Goal: Task Accomplishment & Management: Use online tool/utility

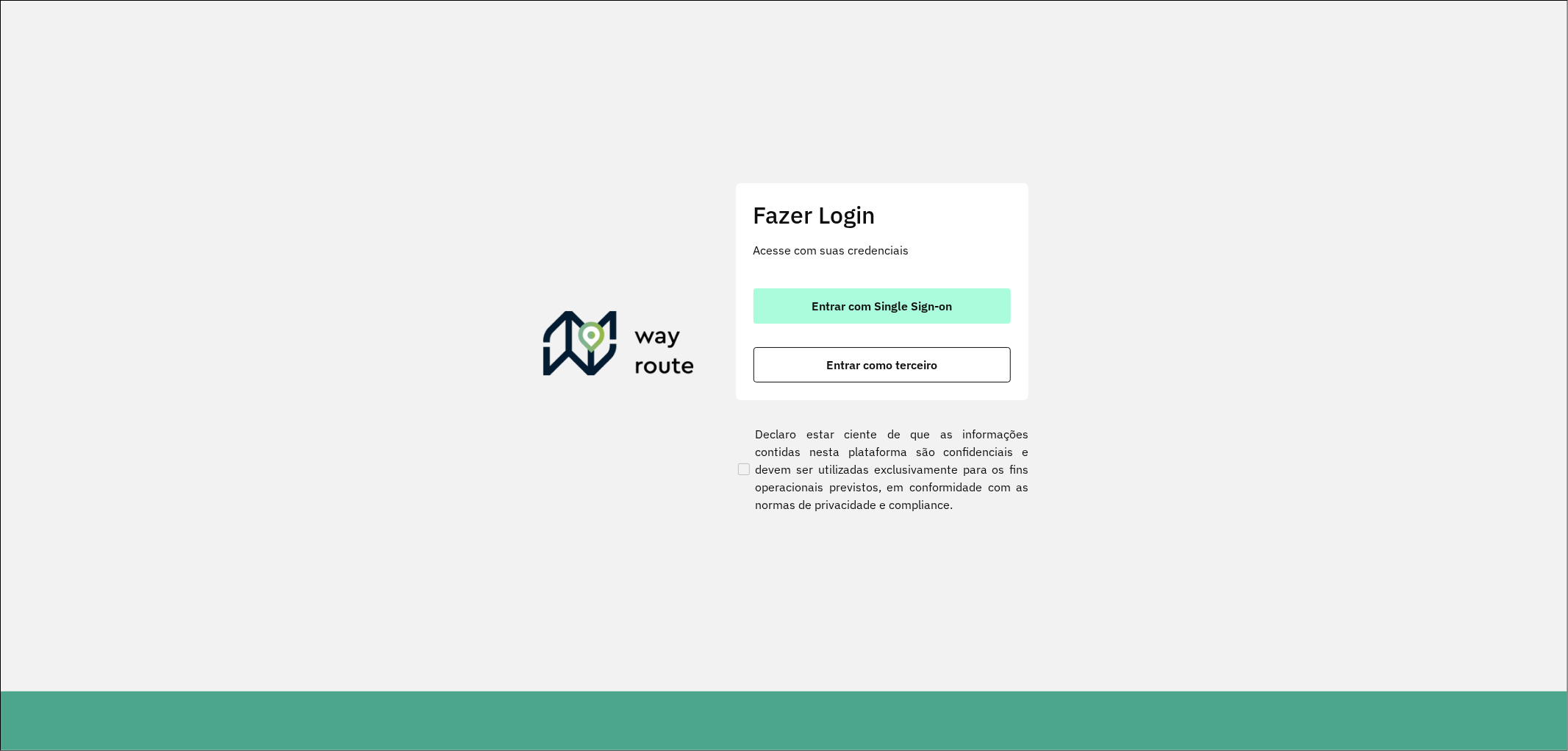
click at [876, 300] on span "Entrar com Single Sign-on" at bounding box center [882, 305] width 140 height 12
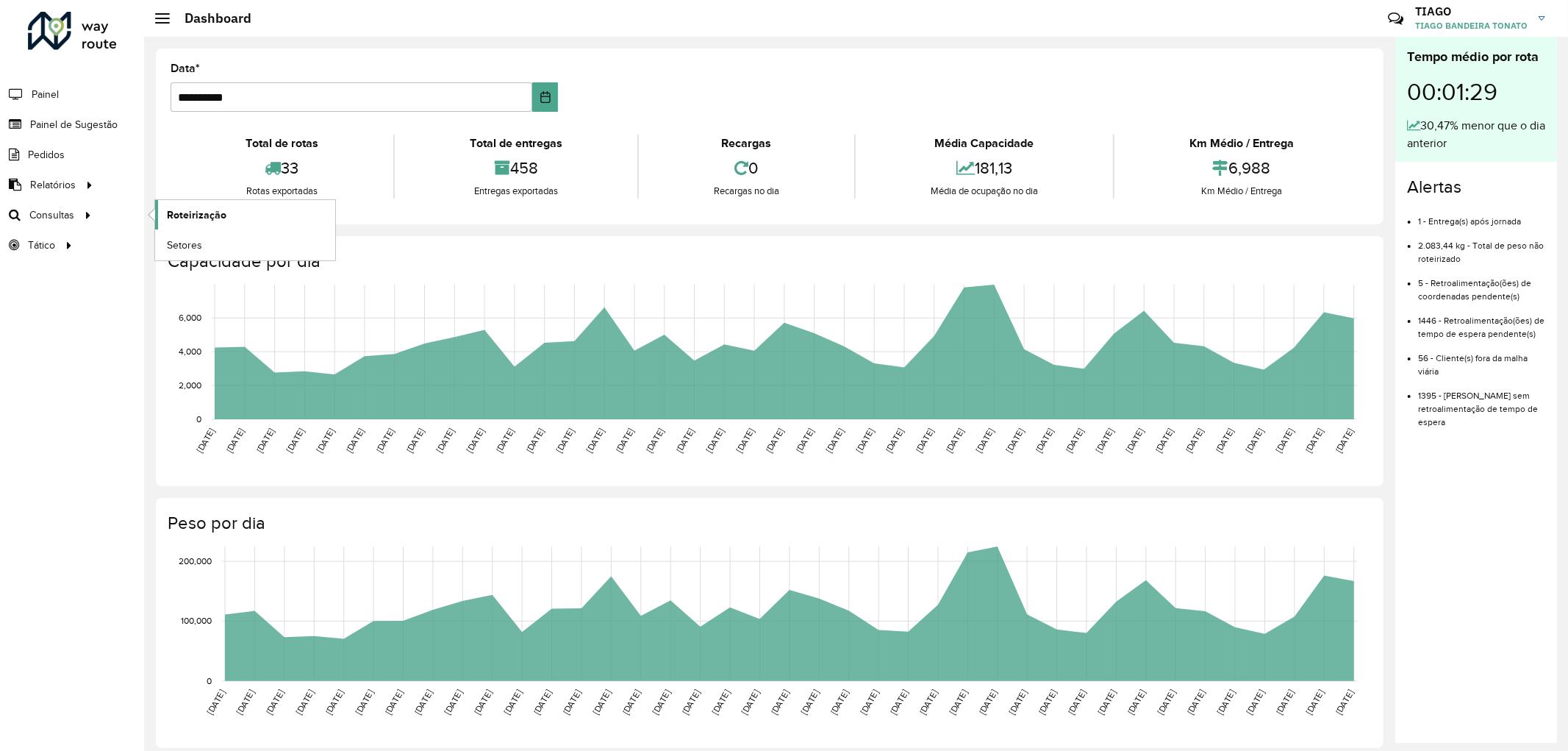
click at [176, 210] on span "Roteirização" at bounding box center [197, 215] width 60 height 15
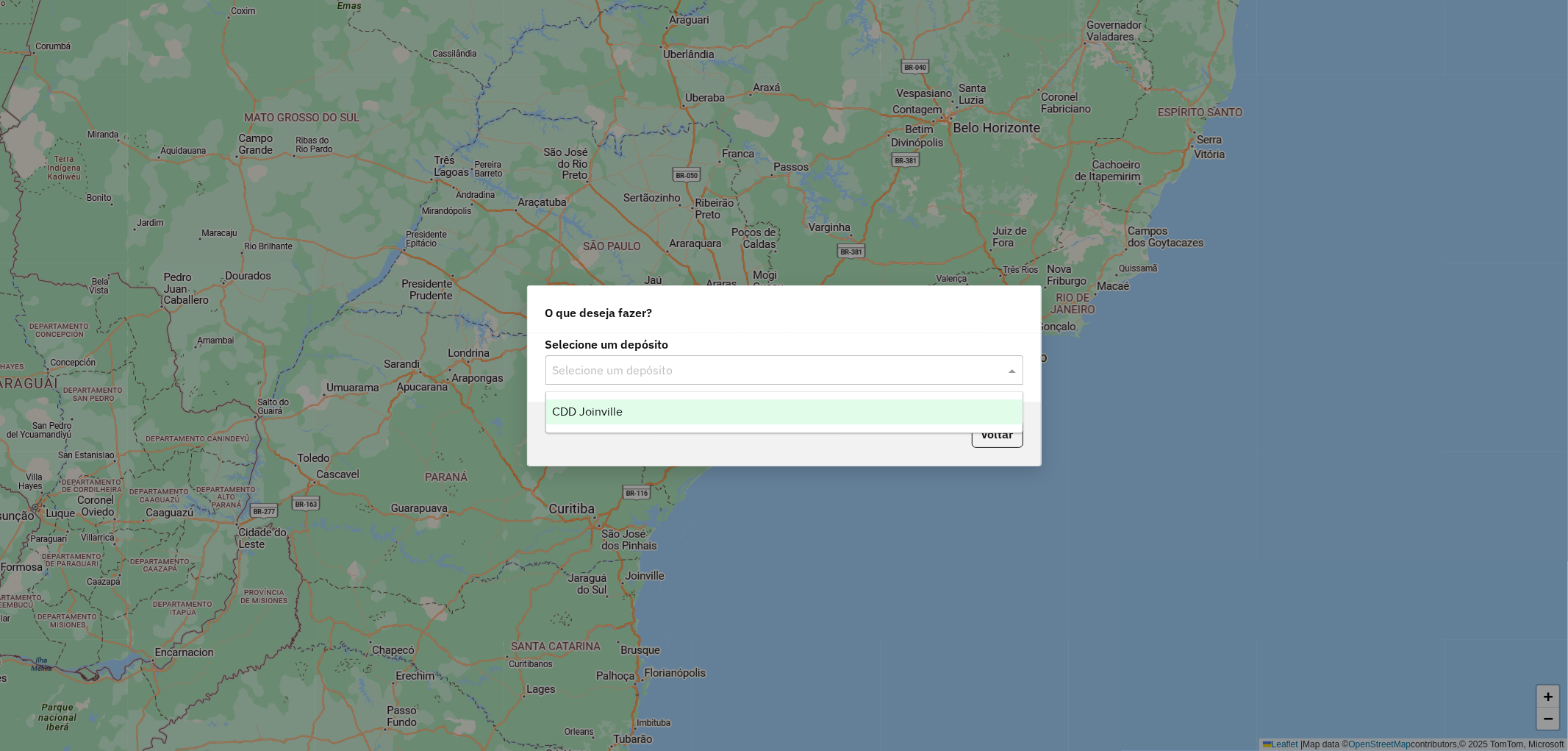
click at [669, 374] on input "text" at bounding box center [770, 371] width 434 height 18
click at [630, 409] on div "CDD Joinville" at bounding box center [784, 412] width 476 height 25
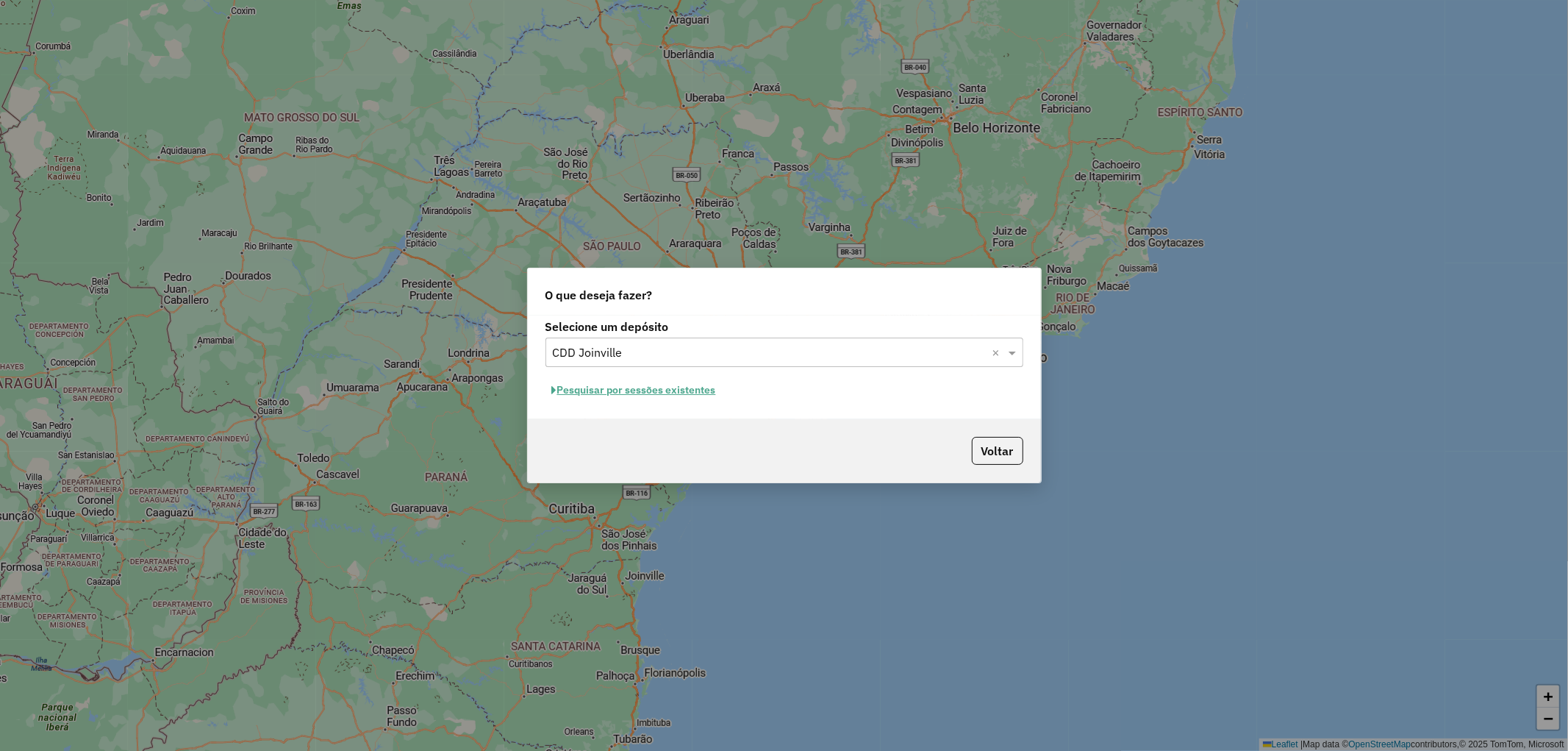
click at [654, 391] on button "Pesquisar por sessões existentes" at bounding box center [634, 390] width 177 height 23
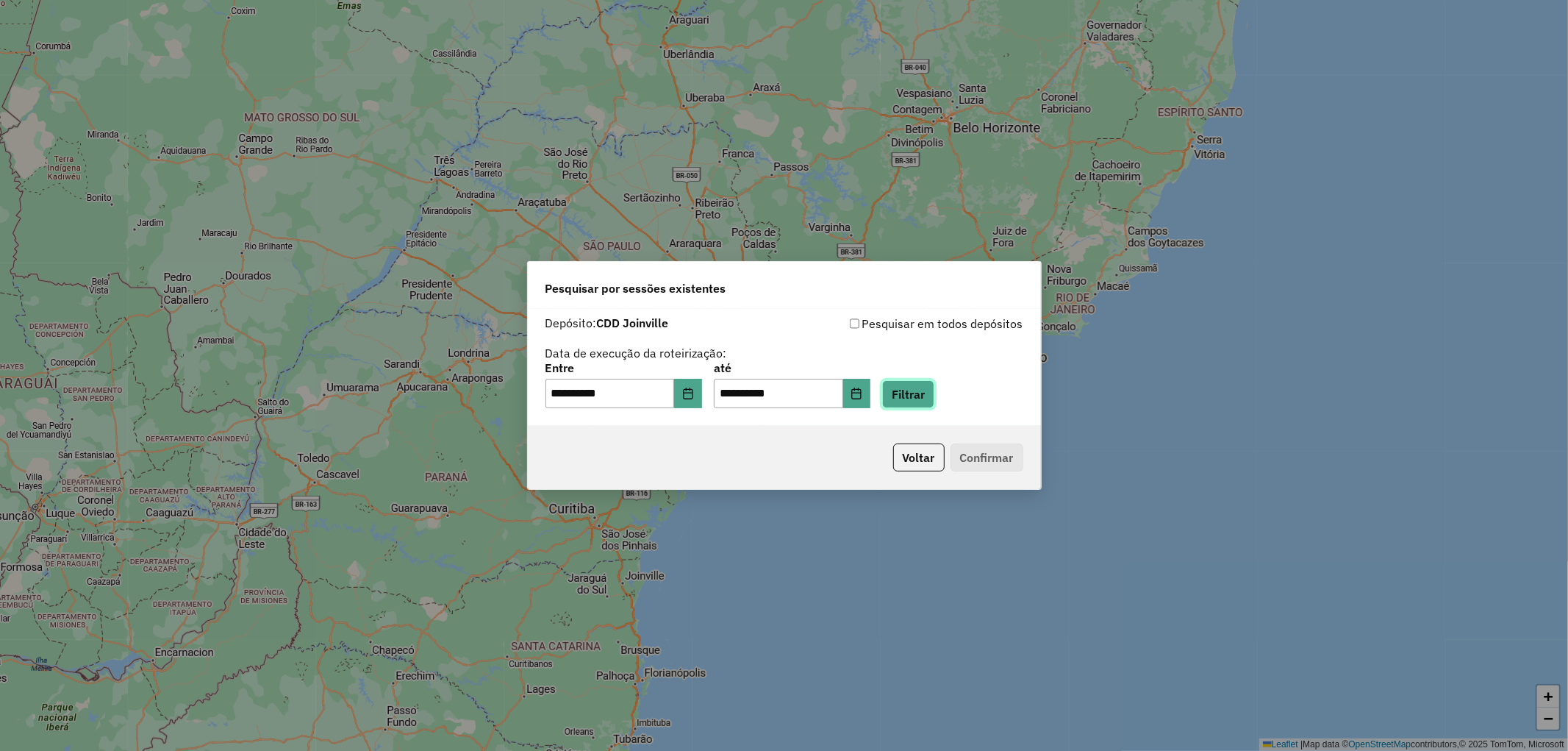
click at [924, 396] on button "Filtrar" at bounding box center [909, 394] width 52 height 28
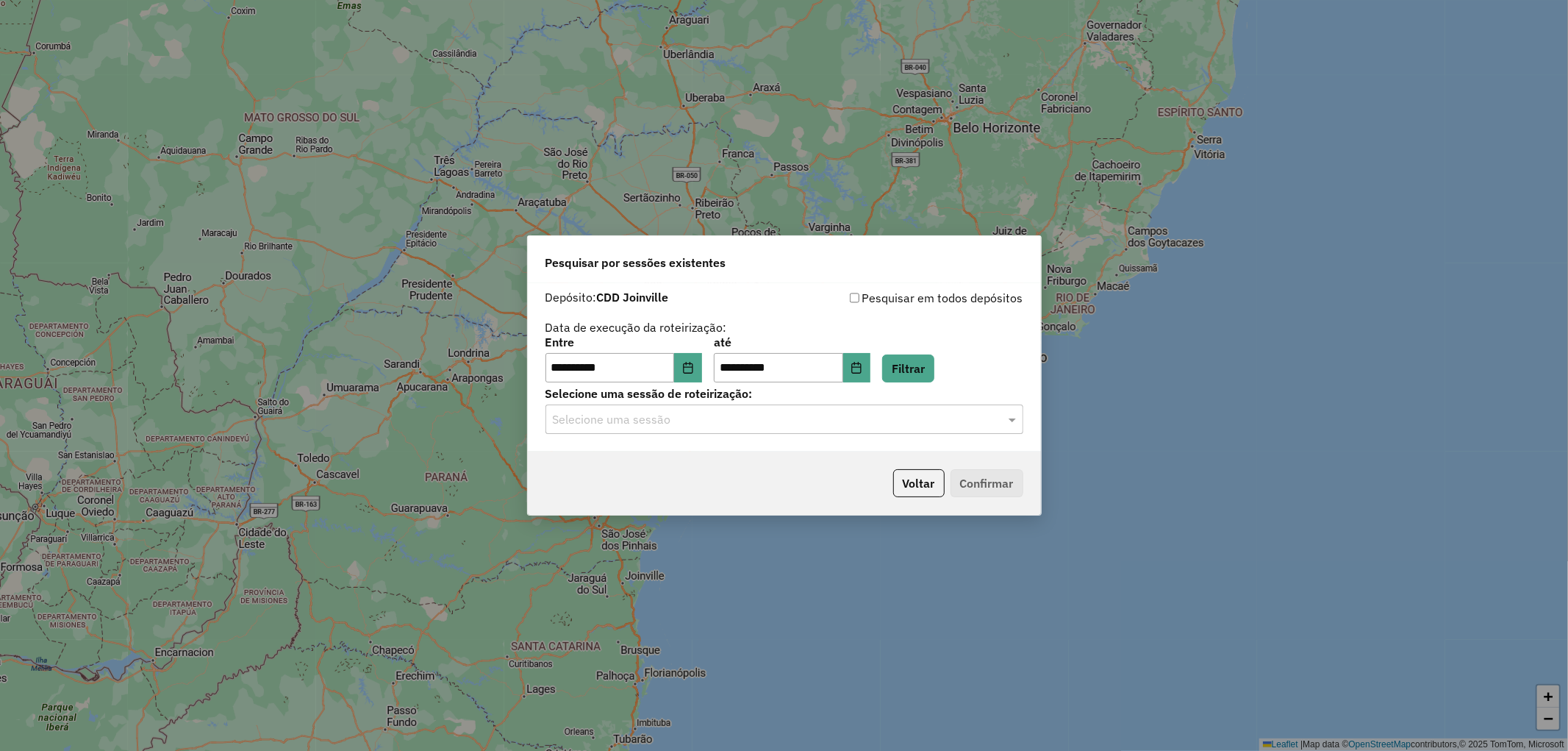
click at [949, 428] on div "Selecione uma sessão" at bounding box center [784, 419] width 478 height 30
click at [731, 453] on div "1229706 - [DATE] 20:26" at bounding box center [784, 462] width 476 height 25
click at [978, 476] on button "Confirmar" at bounding box center [986, 483] width 73 height 28
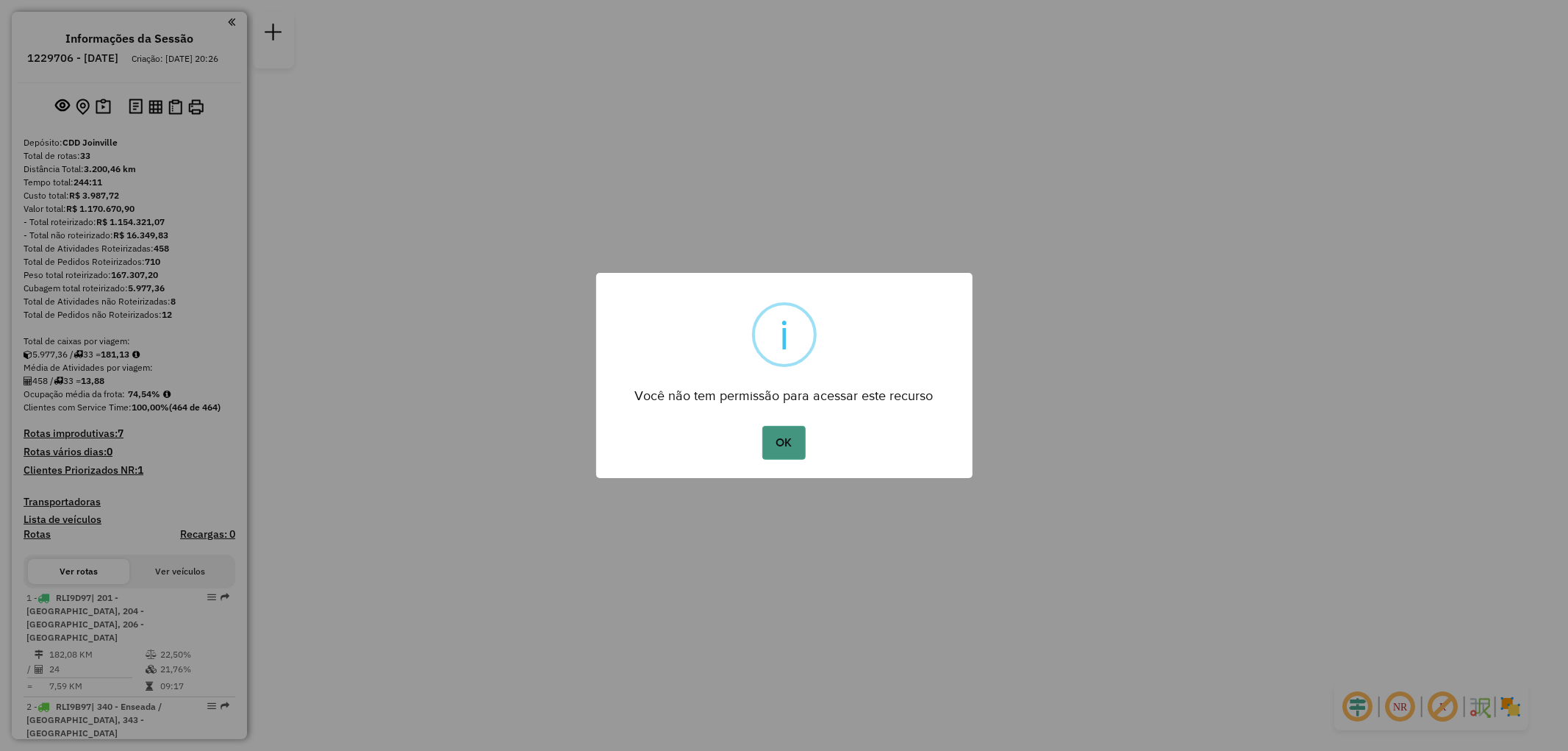
click at [784, 440] on button "OK" at bounding box center [784, 442] width 43 height 33
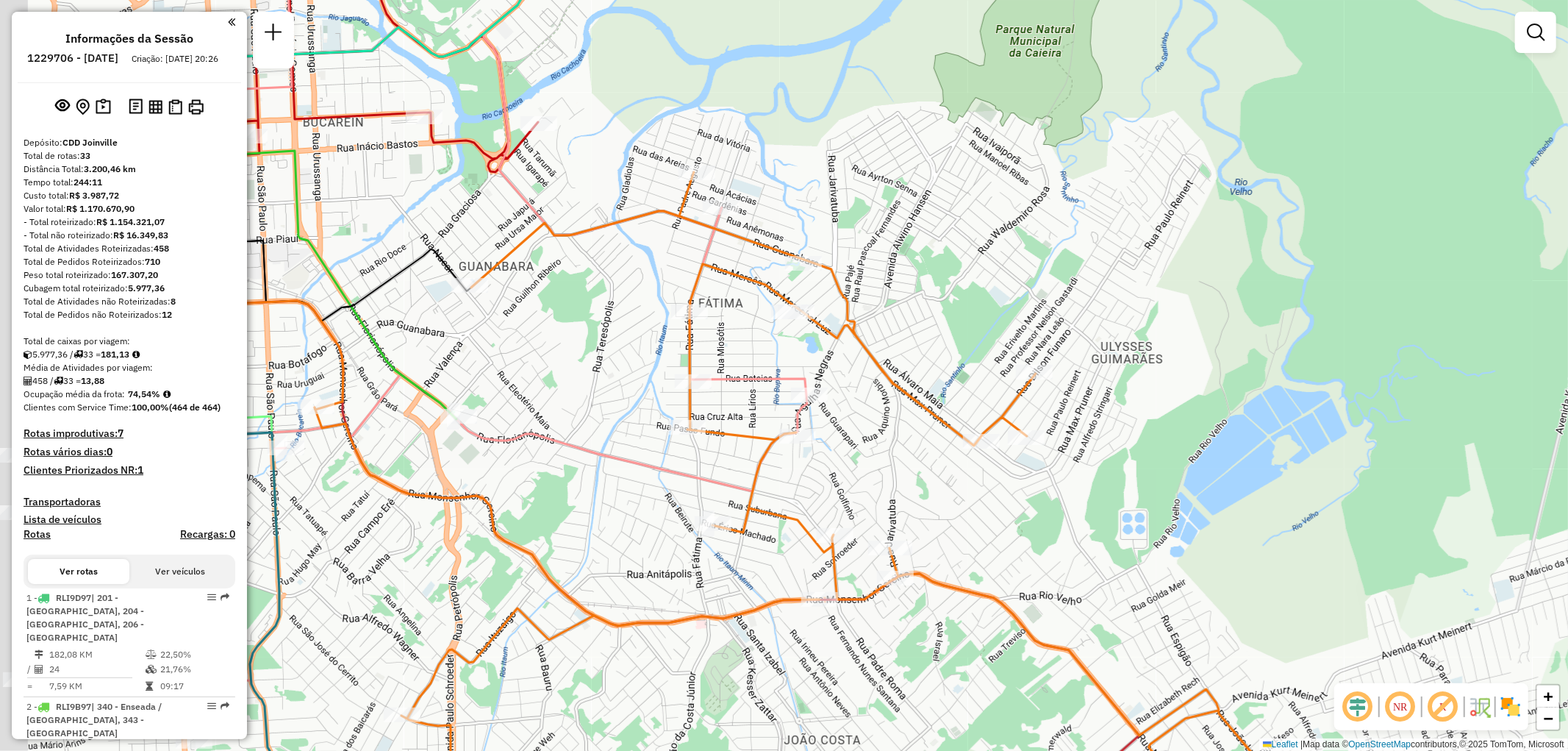
drag, startPoint x: 666, startPoint y: 304, endPoint x: 938, endPoint y: 328, distance: 273.1
click at [1031, 329] on div "Janela de atendimento Grade de atendimento Capacidade Transportadoras Veículos …" at bounding box center [784, 375] width 1568 height 751
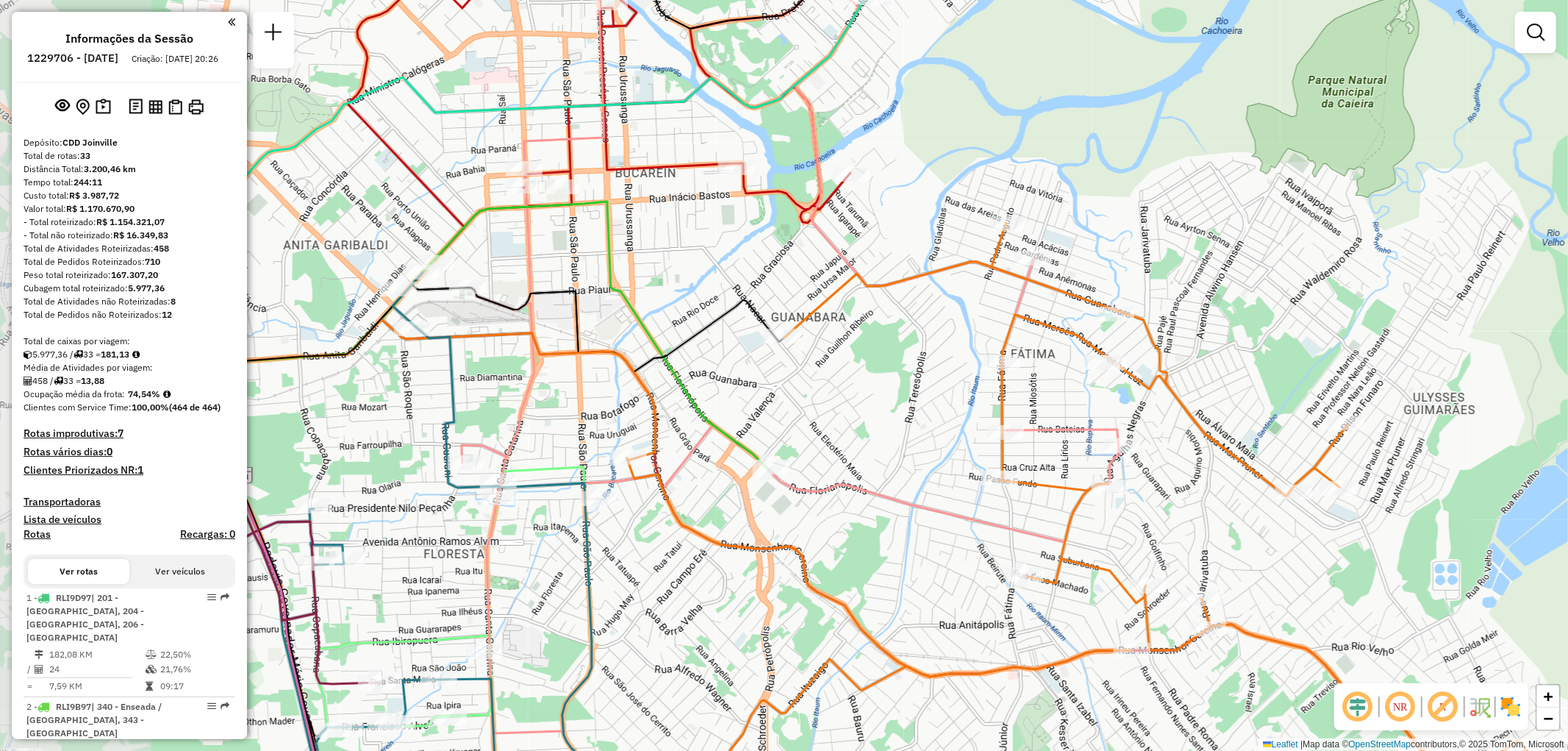
drag, startPoint x: 570, startPoint y: 293, endPoint x: 927, endPoint y: 354, distance: 362.2
click at [927, 354] on div "Janela de atendimento Grade de atendimento Capacidade Transportadoras Veículos …" at bounding box center [784, 375] width 1568 height 751
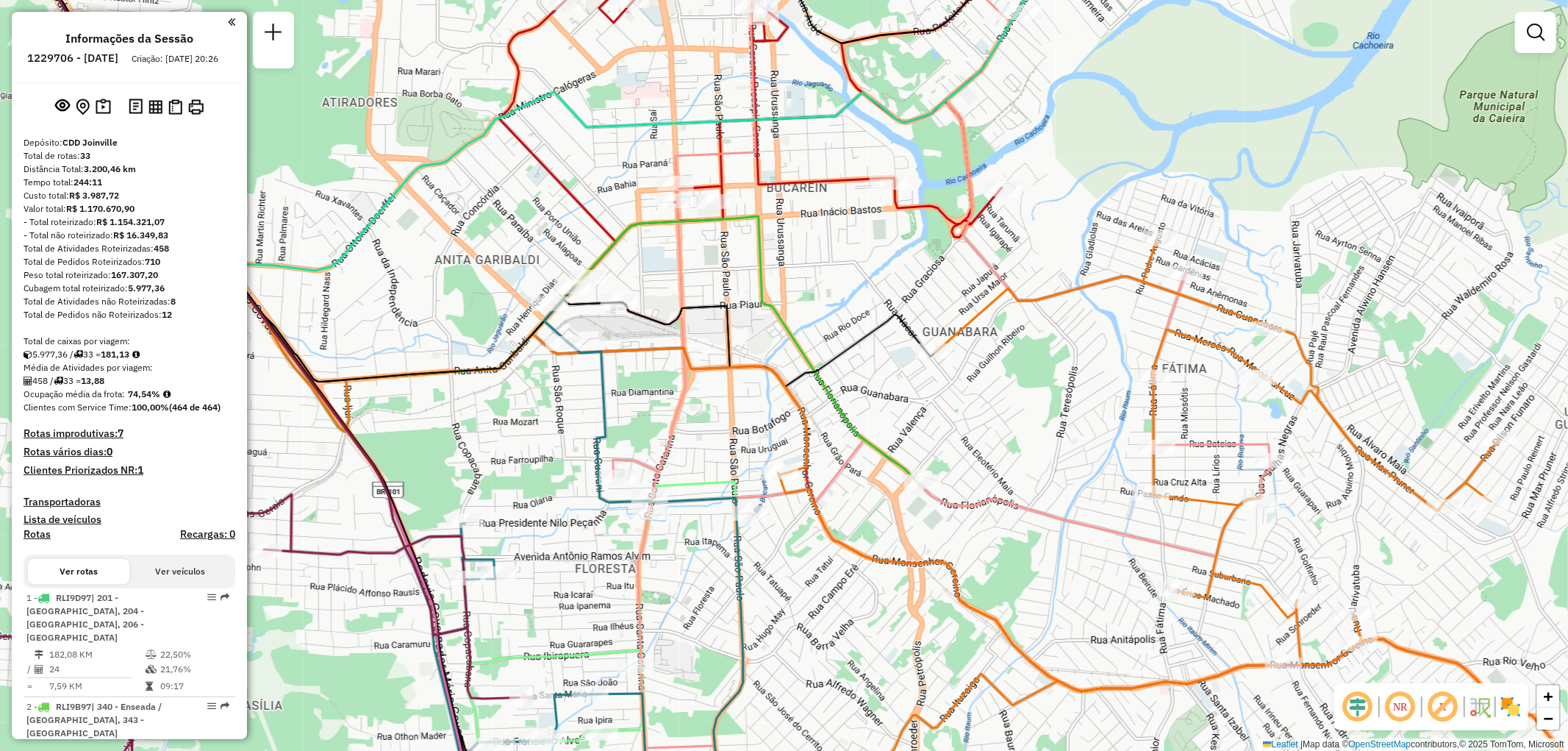
drag, startPoint x: 600, startPoint y: 283, endPoint x: 725, endPoint y: 292, distance: 125.3
click at [725, 292] on div "Janela de atendimento Grade de atendimento Capacidade Transportadoras Veículos …" at bounding box center [784, 375] width 1568 height 751
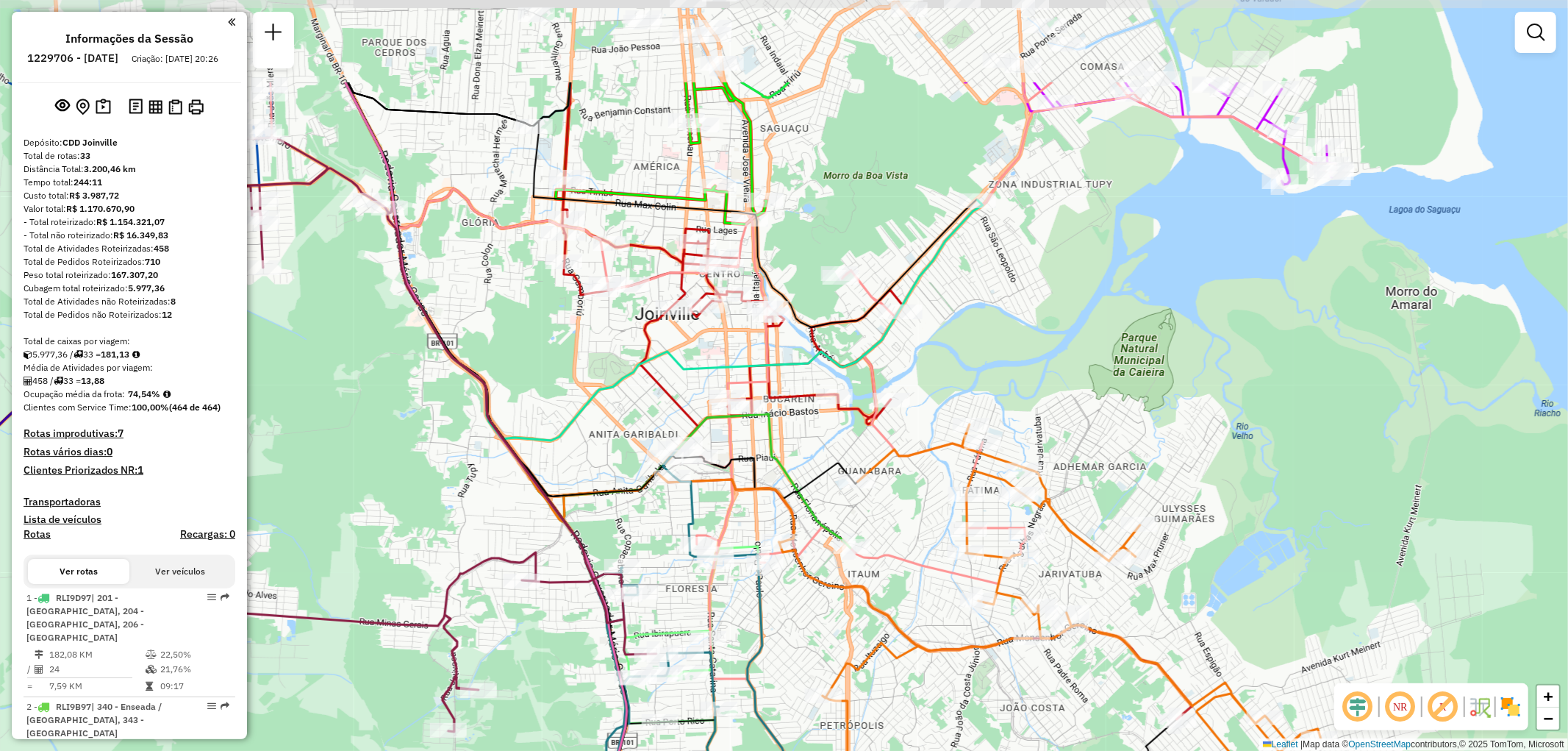
drag, startPoint x: 745, startPoint y: 286, endPoint x: 763, endPoint y: 443, distance: 158.0
click at [763, 443] on icon at bounding box center [598, 314] width 505 height 465
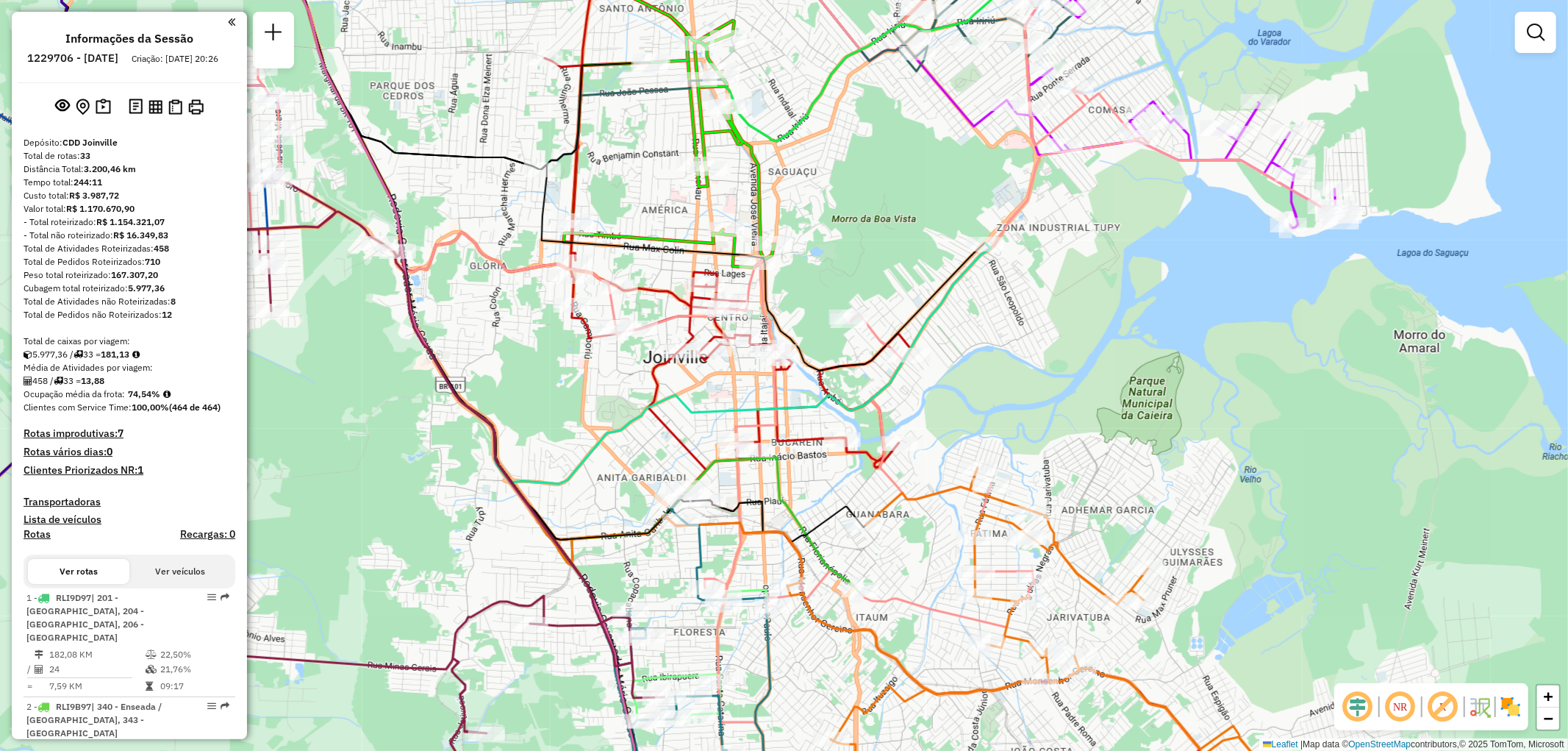
drag, startPoint x: 725, startPoint y: 355, endPoint x: 733, endPoint y: 399, distance: 44.7
click at [735, 405] on div "Janela de atendimento Grade de atendimento Capacidade Transportadoras Veículos …" at bounding box center [784, 375] width 1568 height 751
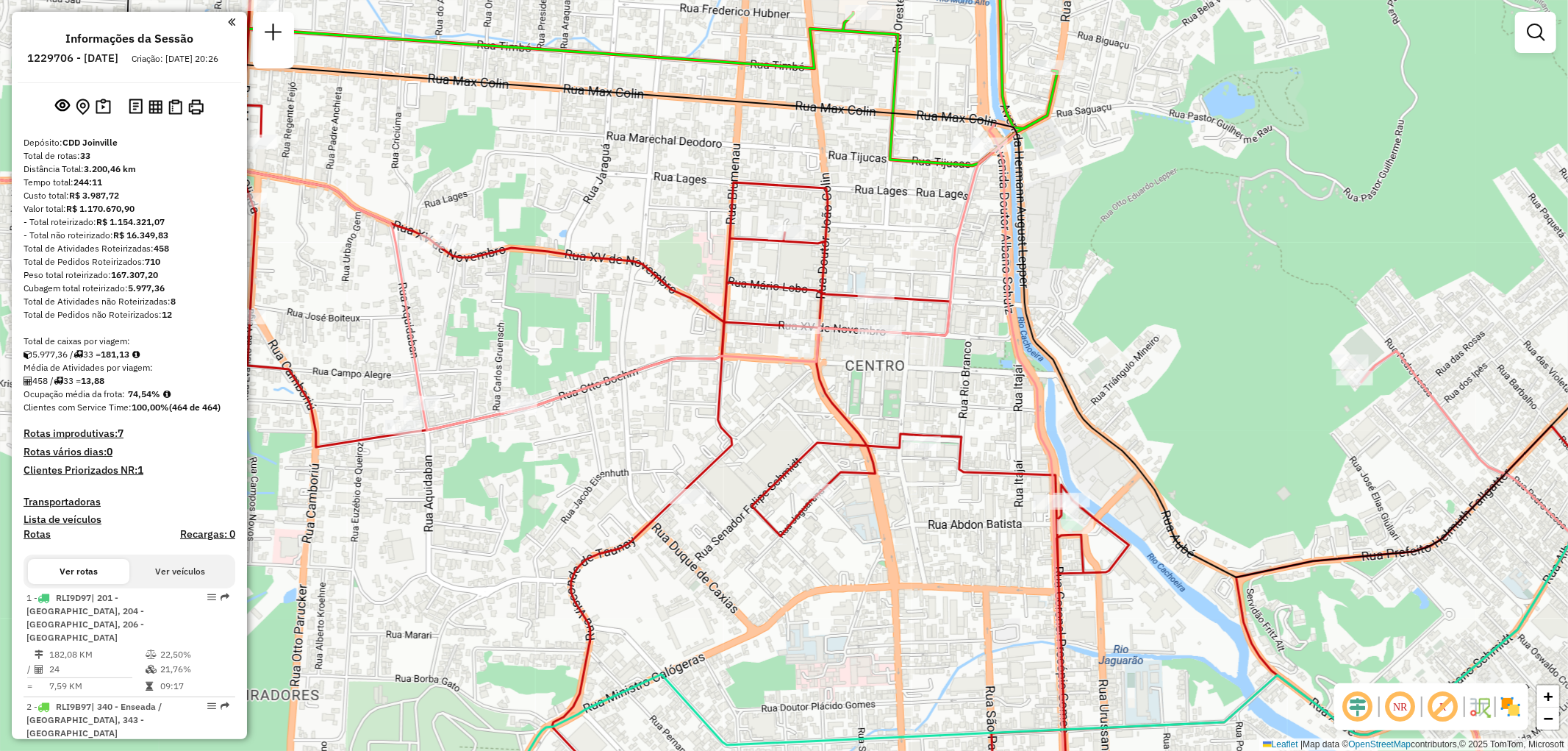
select select "**********"
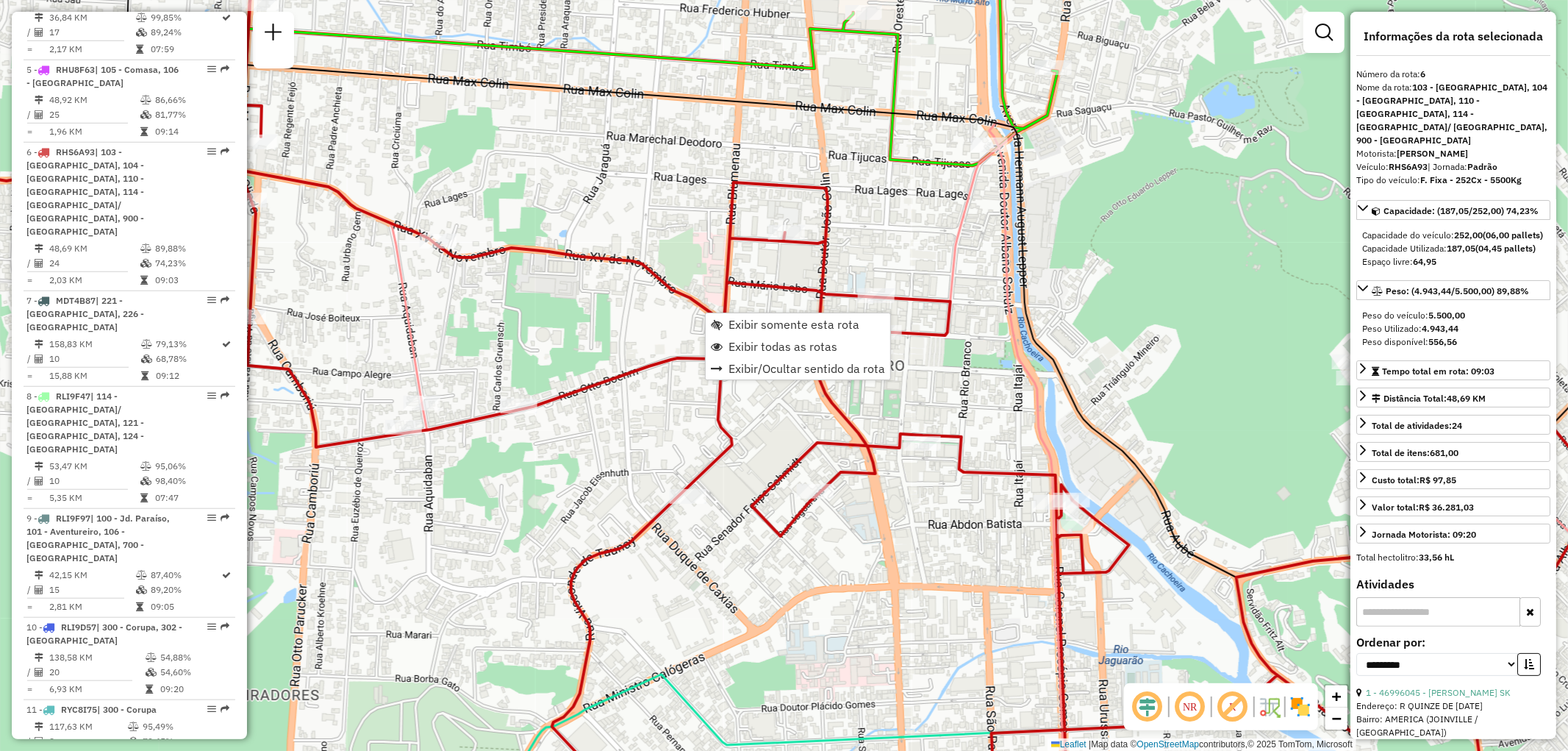
scroll to position [1027, 0]
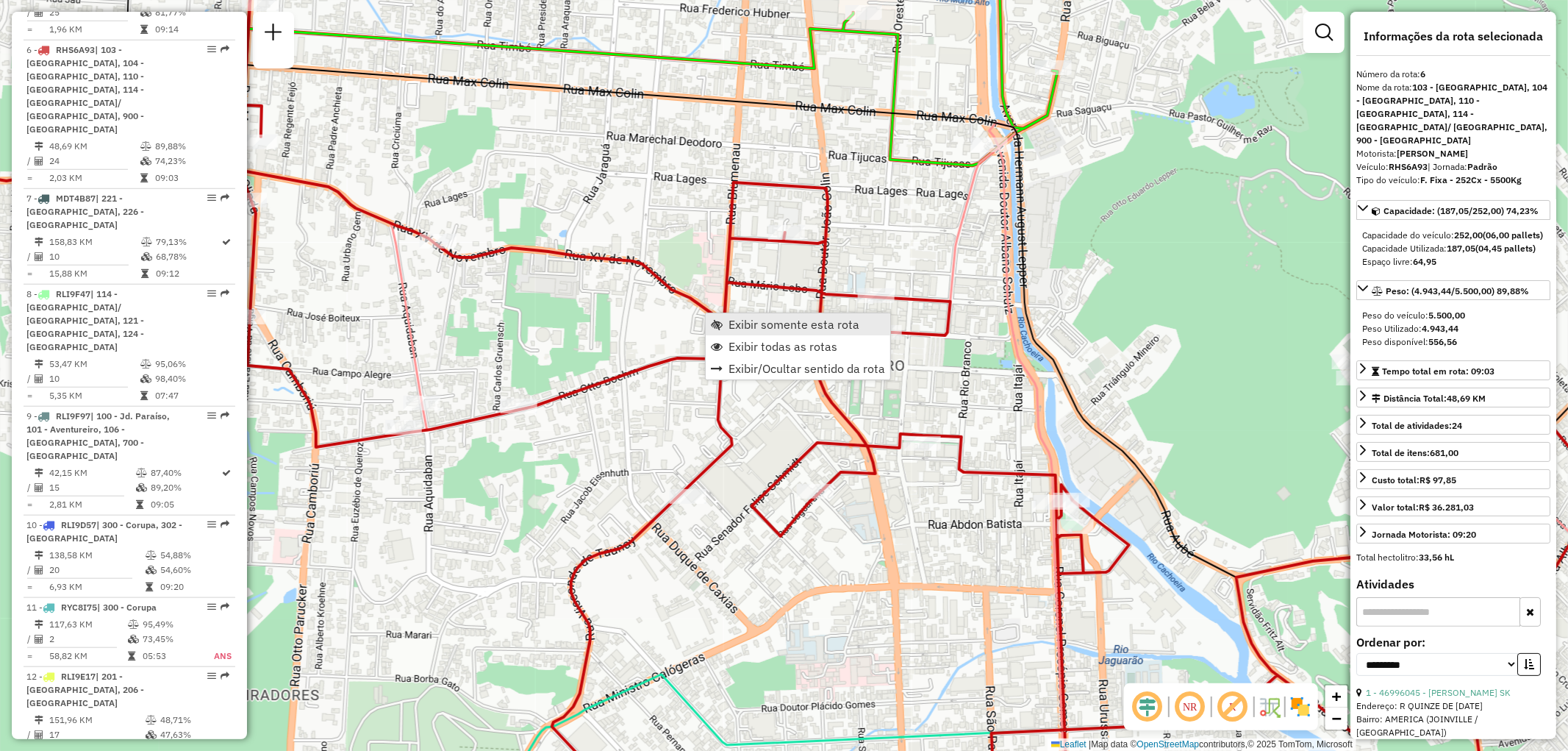
click at [728, 317] on link "Exibir somente esta rota" at bounding box center [798, 324] width 184 height 22
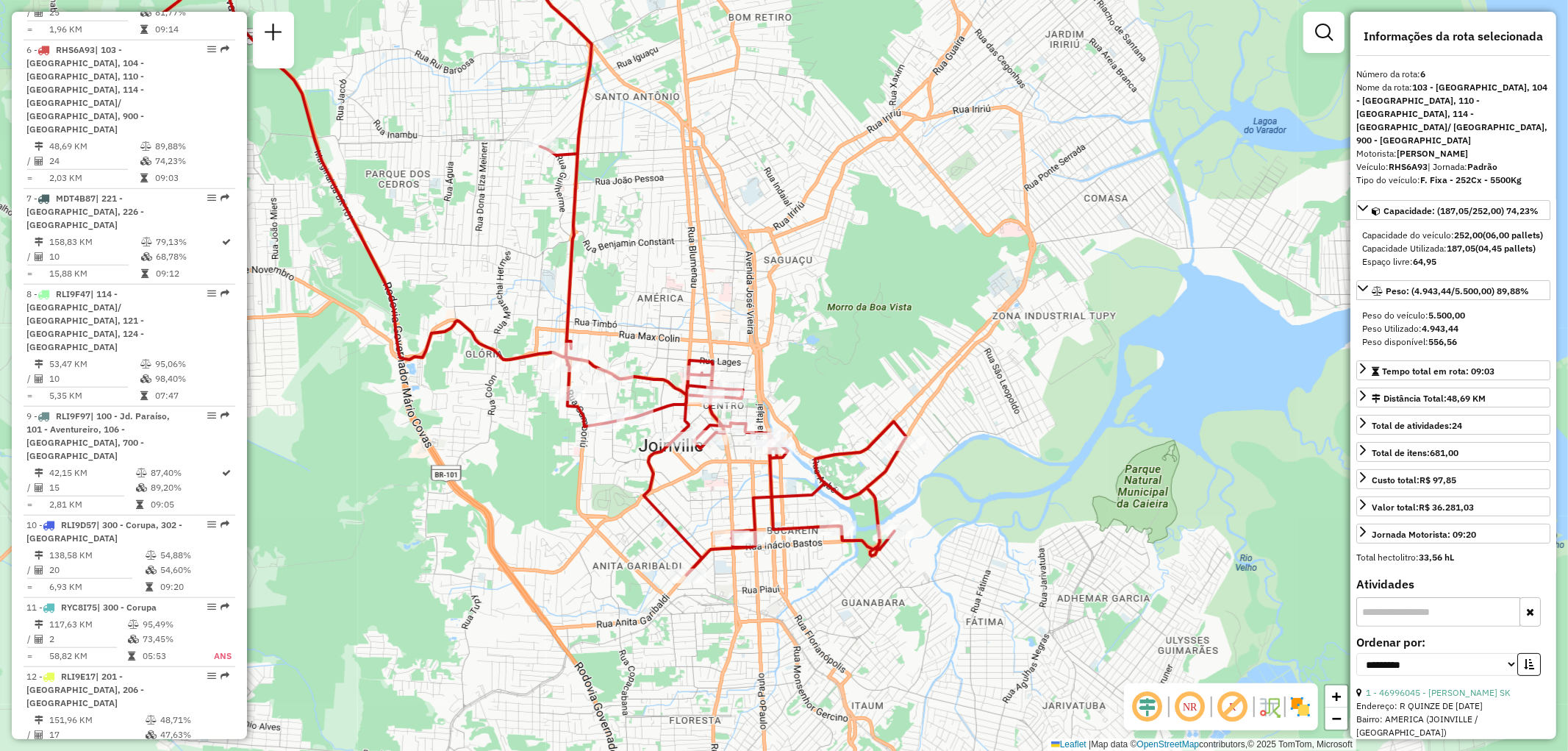
drag, startPoint x: 957, startPoint y: 352, endPoint x: 819, endPoint y: 248, distance: 172.8
click at [819, 248] on div "Janela de atendimento Grade de atendimento Capacidade Transportadoras Veículos …" at bounding box center [784, 375] width 1568 height 751
click at [592, 306] on link "Exibir todas as rotas" at bounding box center [663, 313] width 184 height 22
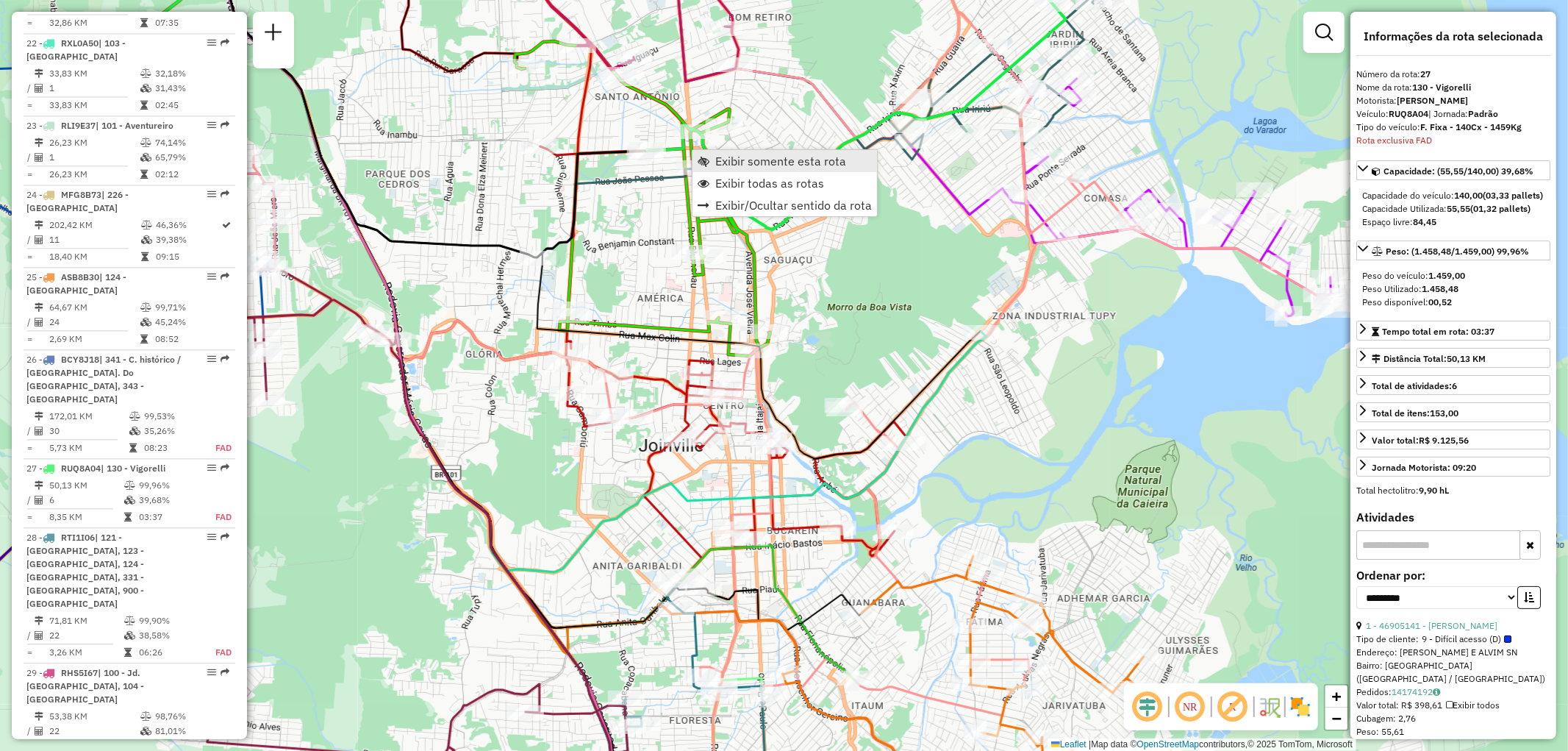
scroll to position [2809, 0]
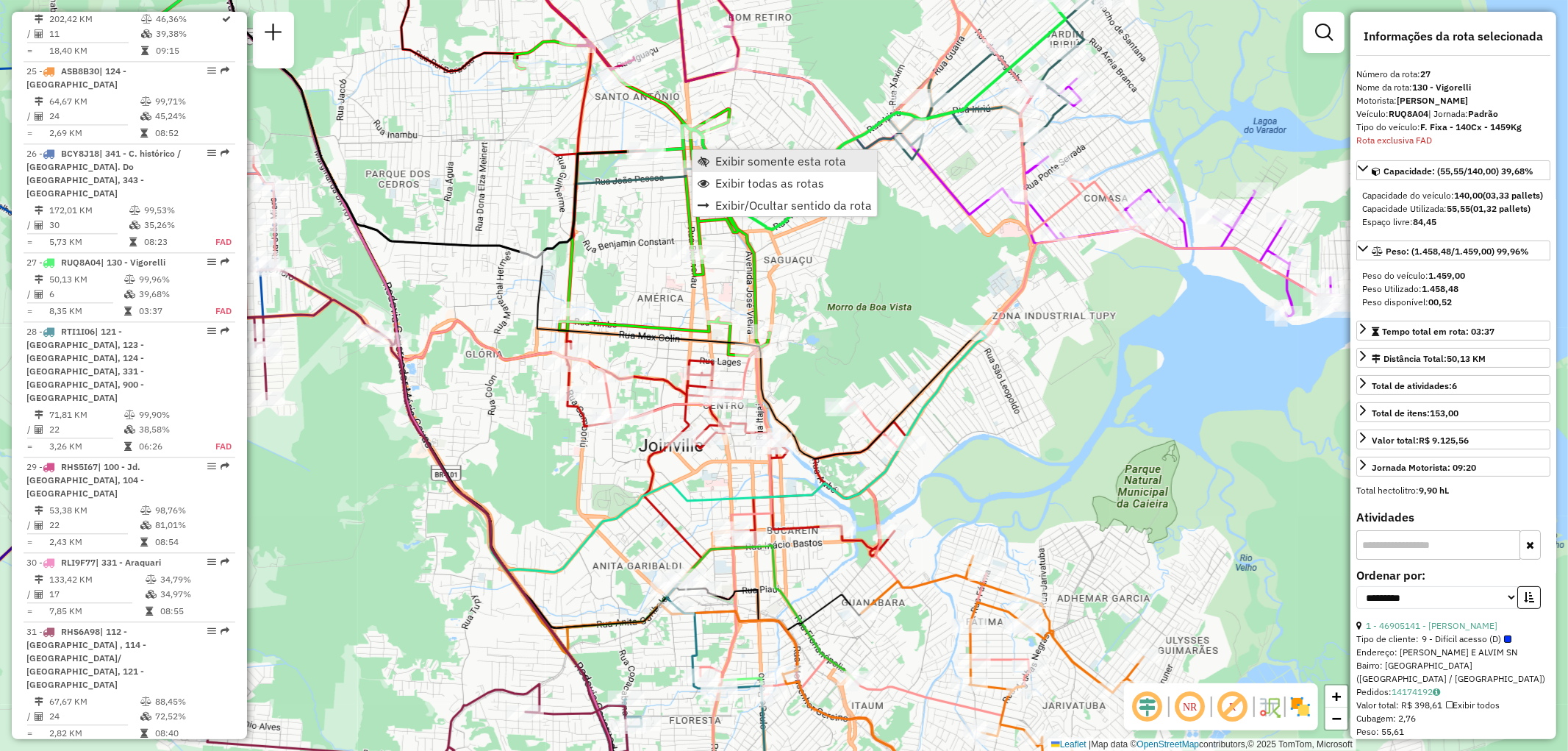
click at [704, 157] on span "Exibir somente esta rota" at bounding box center [703, 161] width 12 height 12
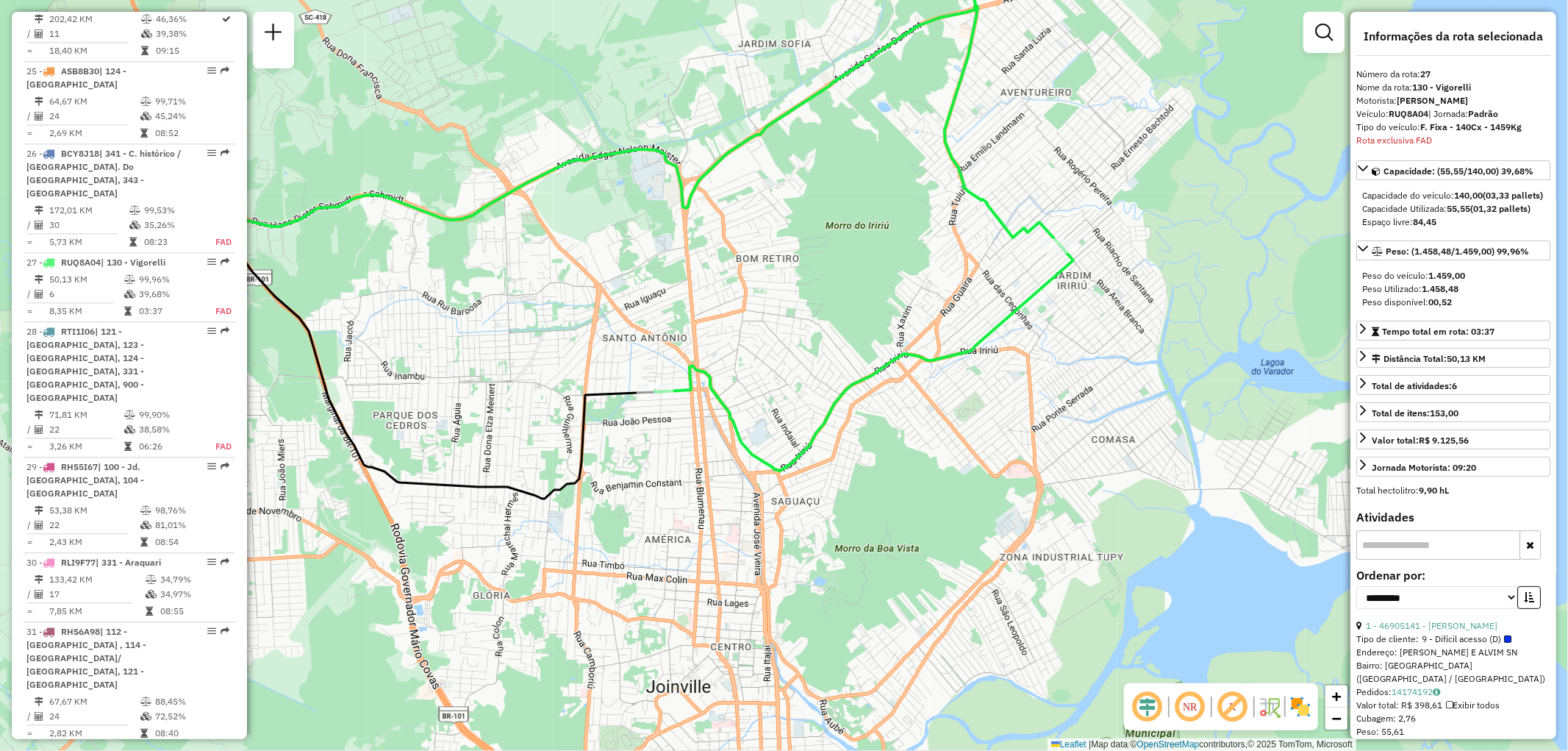
drag, startPoint x: 826, startPoint y: 390, endPoint x: 781, endPoint y: 179, distance: 215.7
click at [781, 180] on div "Janela de atendimento Grade de atendimento Capacidade Transportadoras Veículos …" at bounding box center [784, 375] width 1568 height 751
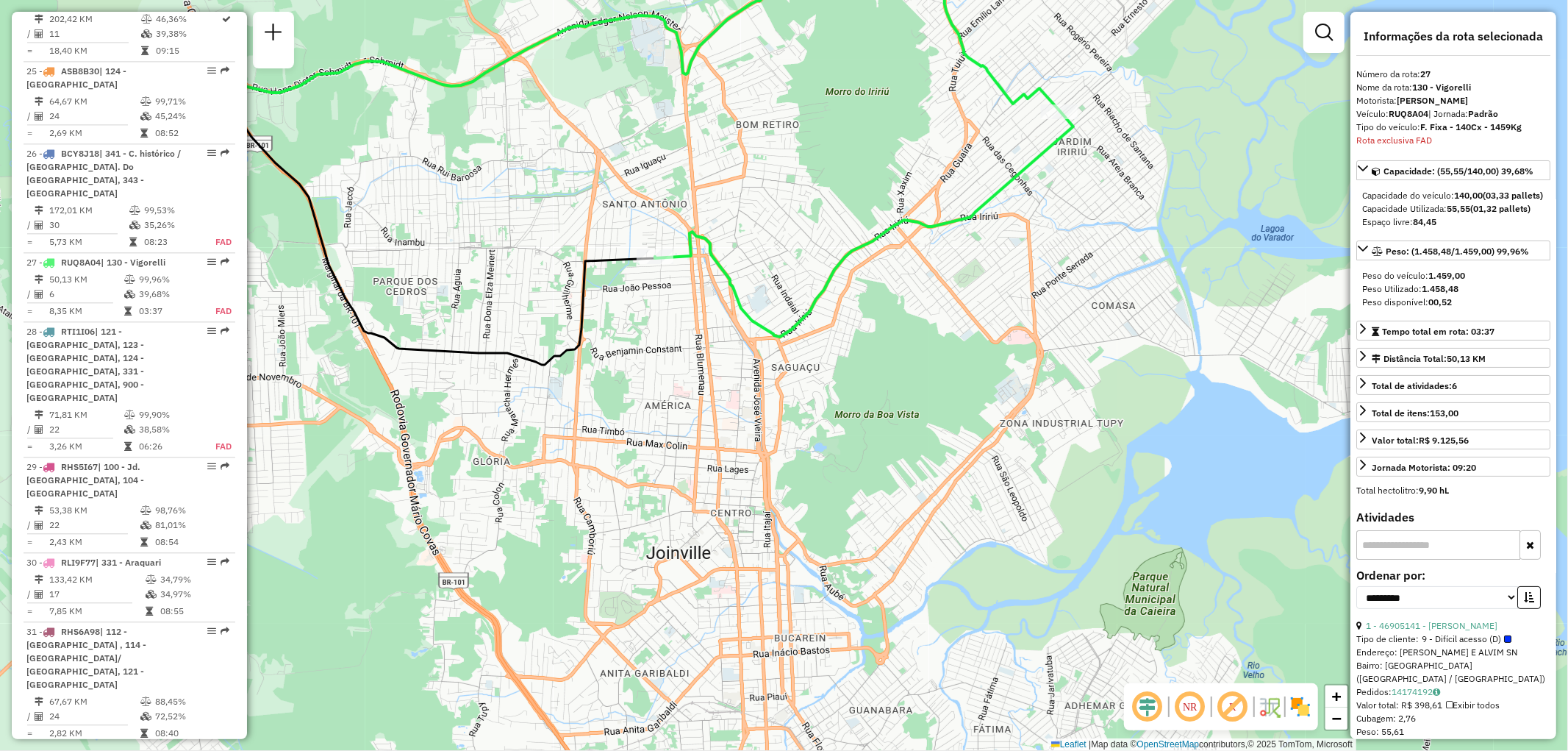
drag, startPoint x: 809, startPoint y: 306, endPoint x: 808, endPoint y: 196, distance: 110.0
click at [808, 196] on div "Janela de atendimento Grade de atendimento Capacidade Transportadoras Veículos …" at bounding box center [784, 375] width 1568 height 751
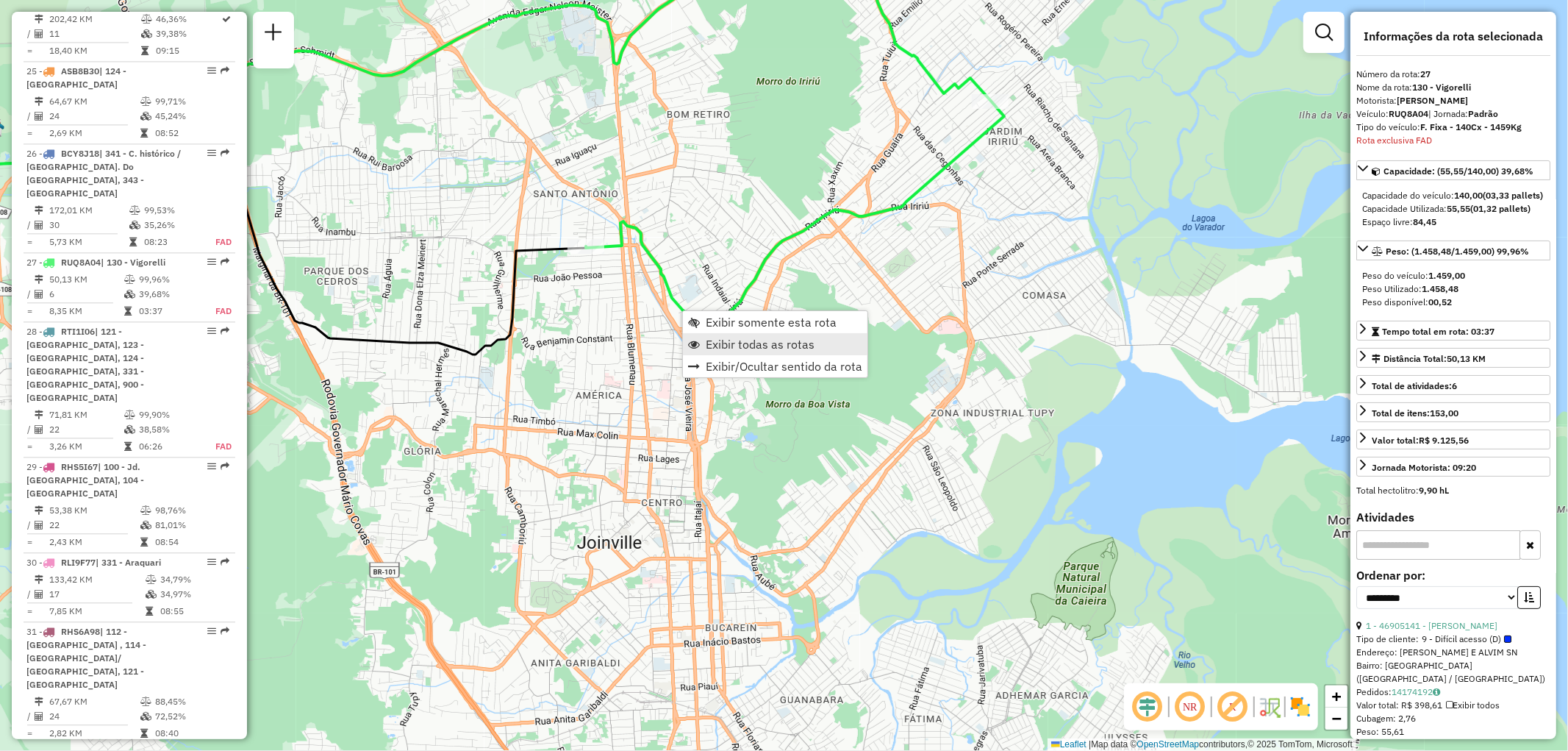
click at [726, 343] on span "Exibir todas as rotas" at bounding box center [760, 343] width 108 height 12
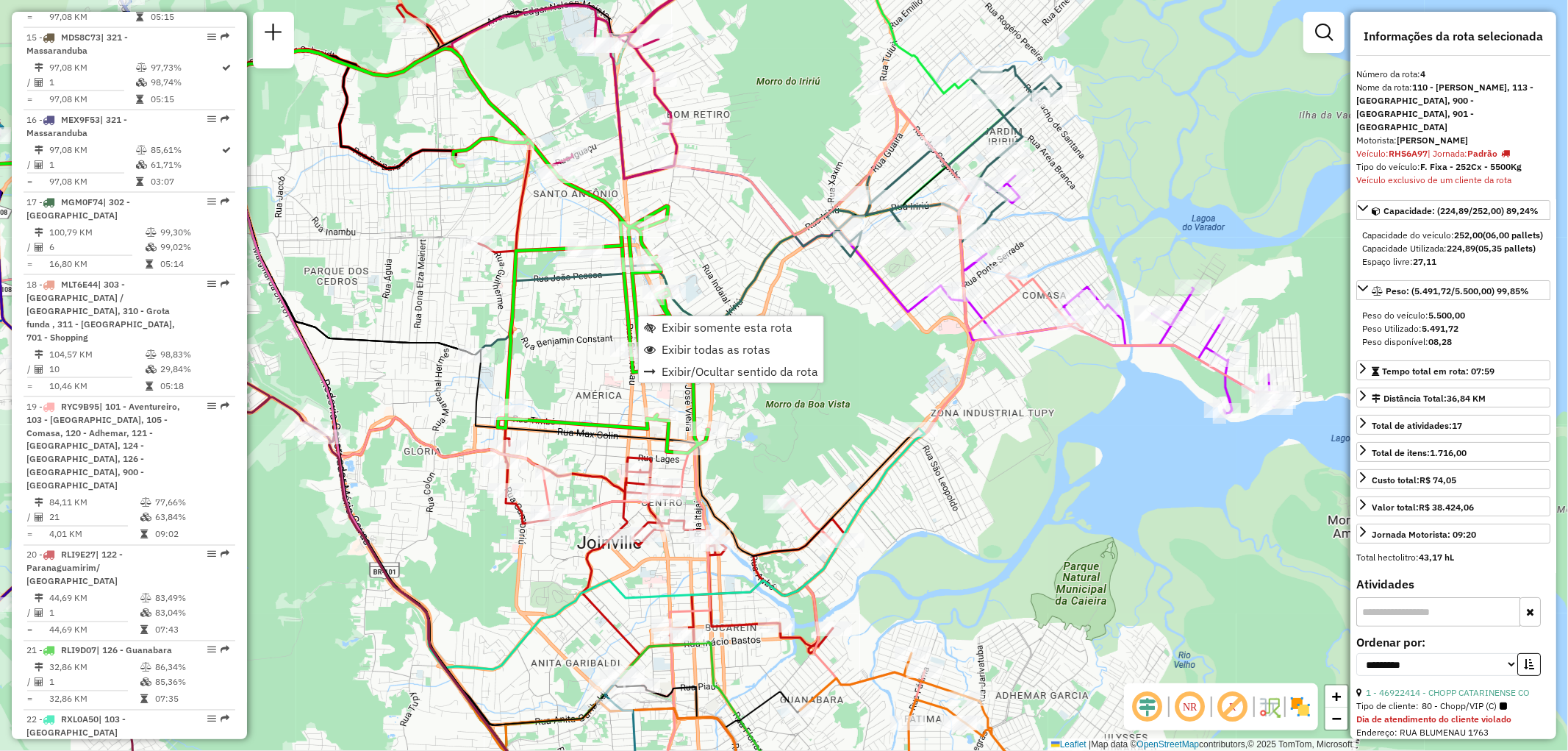
scroll to position [850, 0]
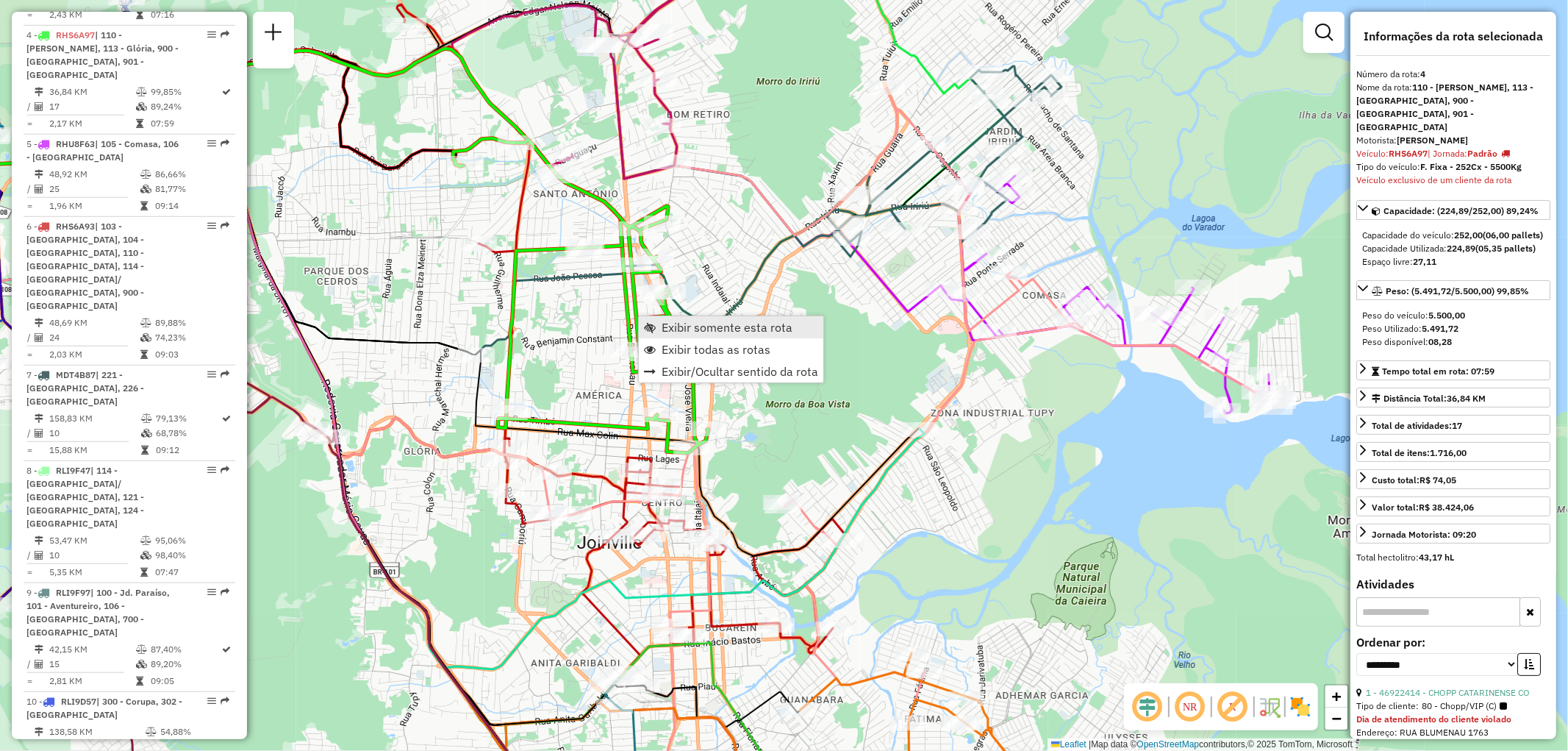
click at [677, 328] on span "Exibir somente esta rota" at bounding box center [727, 327] width 131 height 12
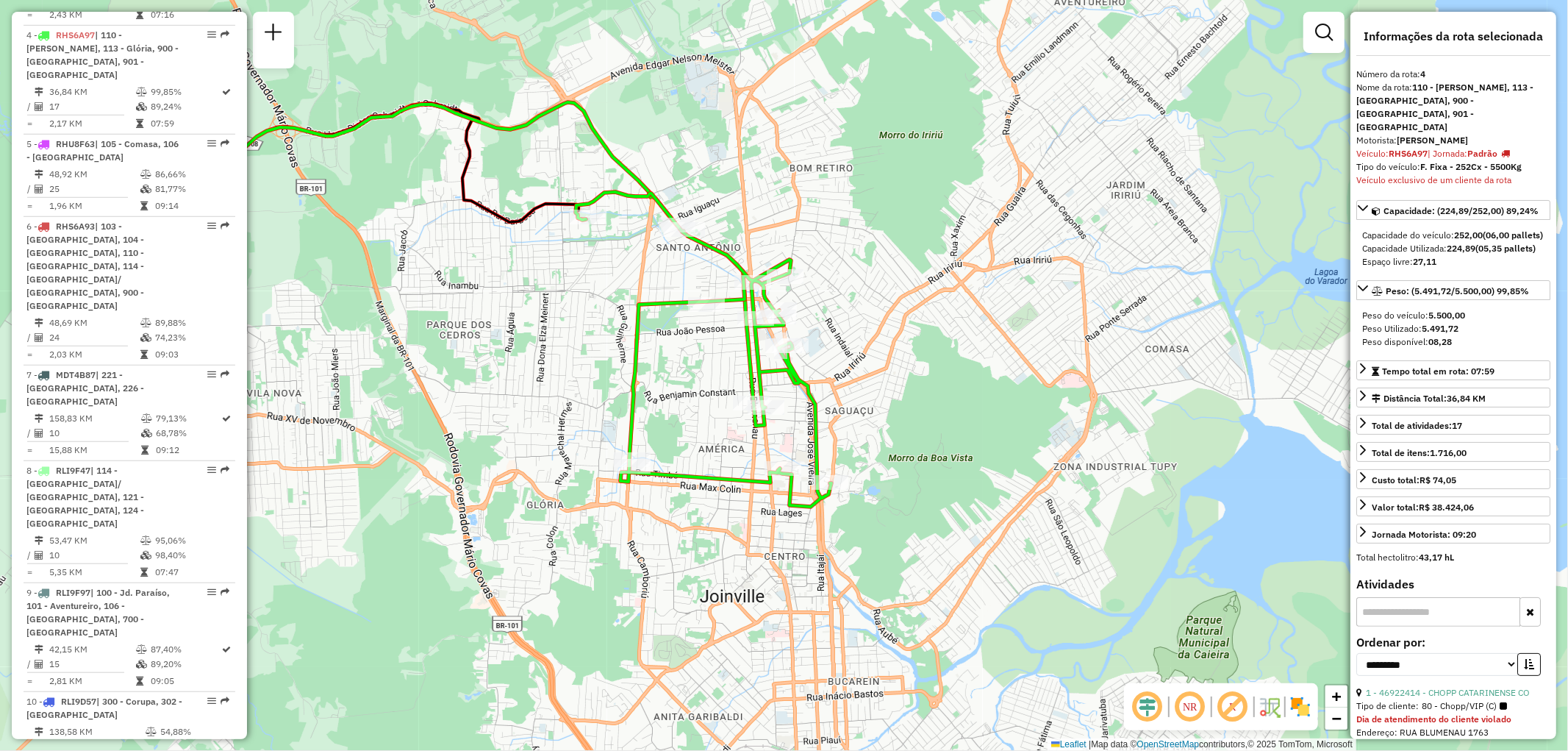
drag, startPoint x: 835, startPoint y: 371, endPoint x: 524, endPoint y: 300, distance: 319.0
click at [524, 300] on div "Janela de atendimento Grade de atendimento Capacidade Transportadoras Veículos …" at bounding box center [784, 375] width 1568 height 751
click at [801, 350] on span "Exibir todas as rotas" at bounding box center [847, 352] width 108 height 12
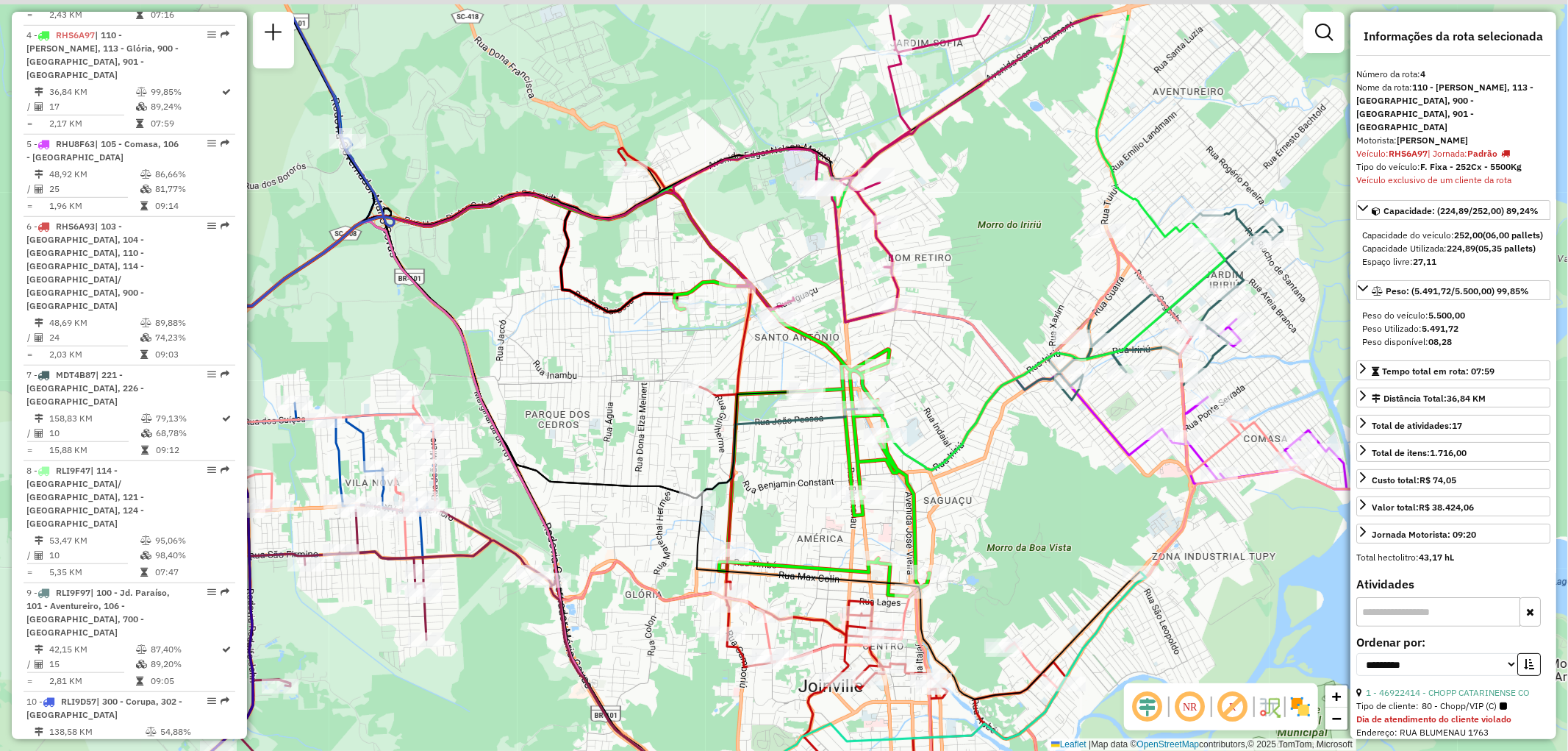
drag, startPoint x: 895, startPoint y: 431, endPoint x: 994, endPoint y: 521, distance: 133.8
click at [994, 521] on div "Janela de atendimento Grade de atendimento Capacidade Transportadoras Veículos …" at bounding box center [784, 375] width 1568 height 751
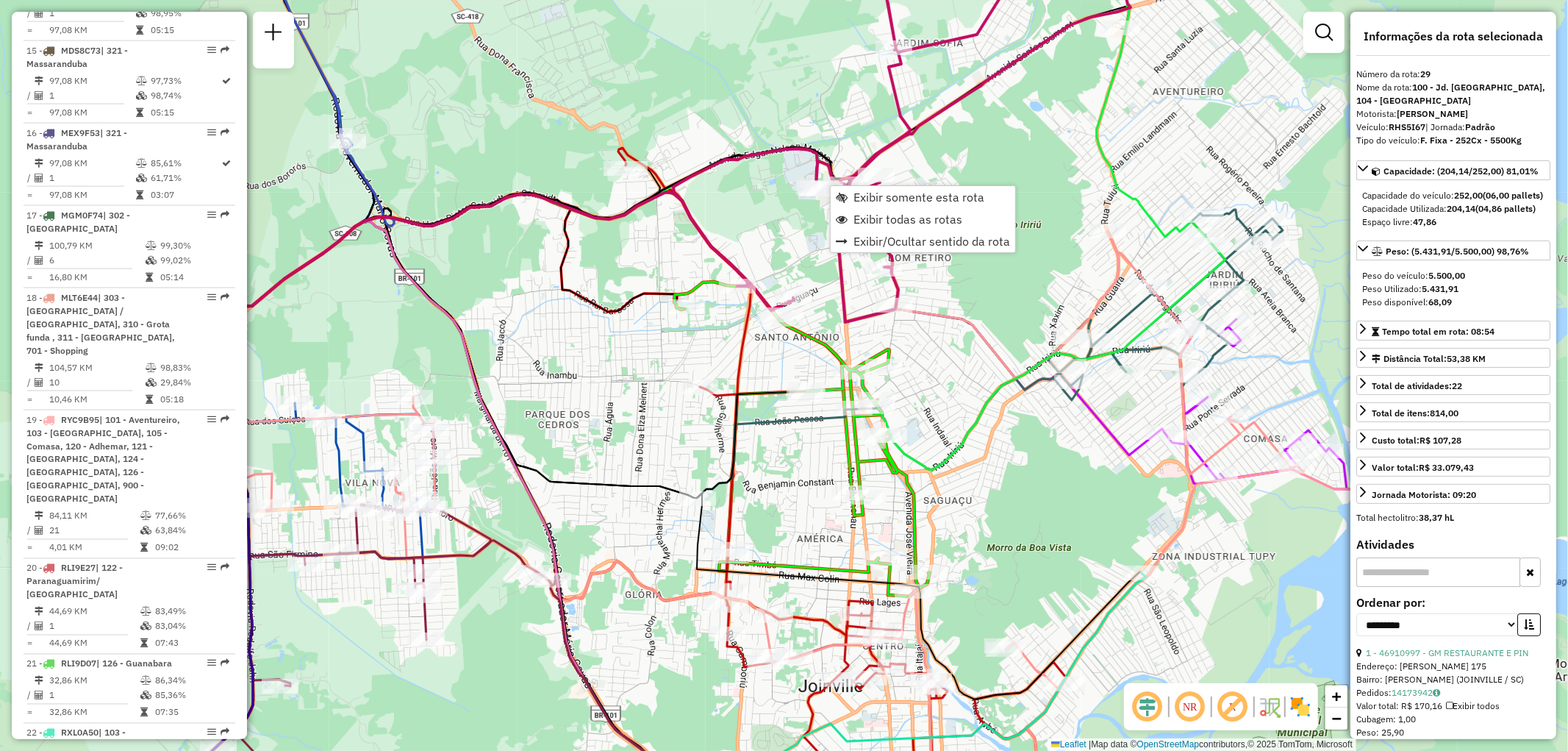
scroll to position [2974, 0]
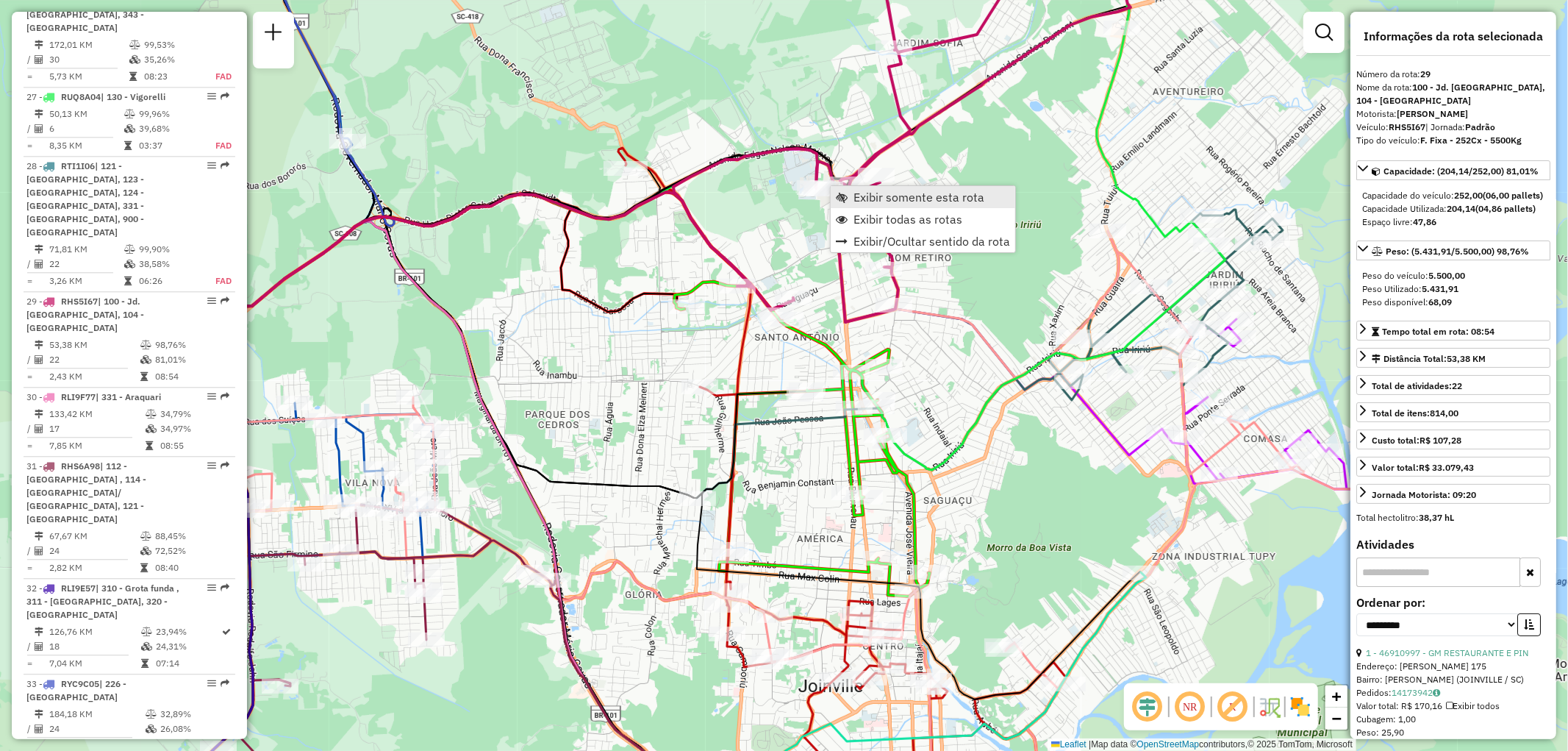
click at [858, 199] on span "Exibir somente esta rota" at bounding box center [919, 197] width 131 height 12
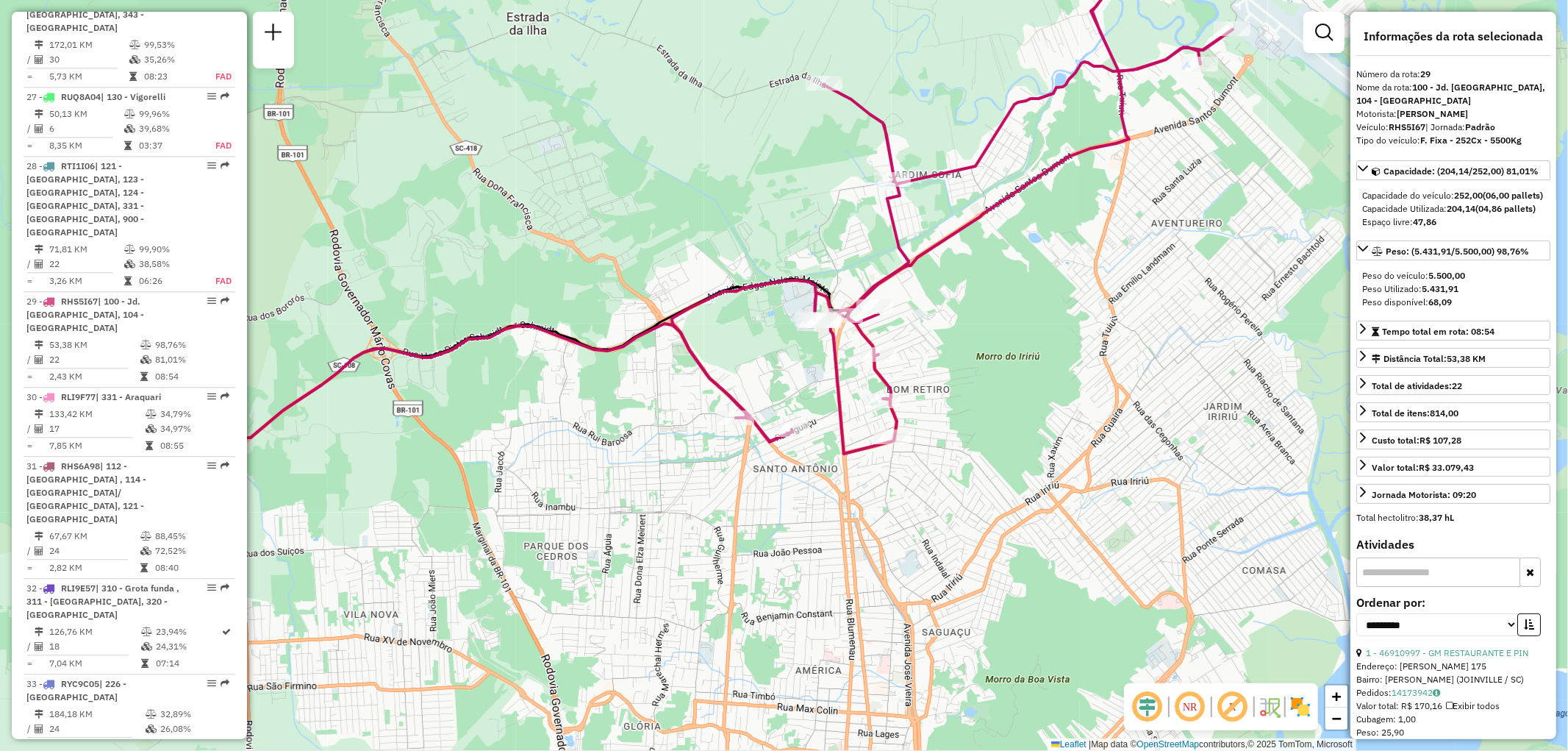
drag, startPoint x: 866, startPoint y: 352, endPoint x: 820, endPoint y: 137, distance: 219.9
click at [820, 137] on div "Janela de atendimento Grade de atendimento Capacidade Transportadoras Veículos …" at bounding box center [784, 375] width 1568 height 751
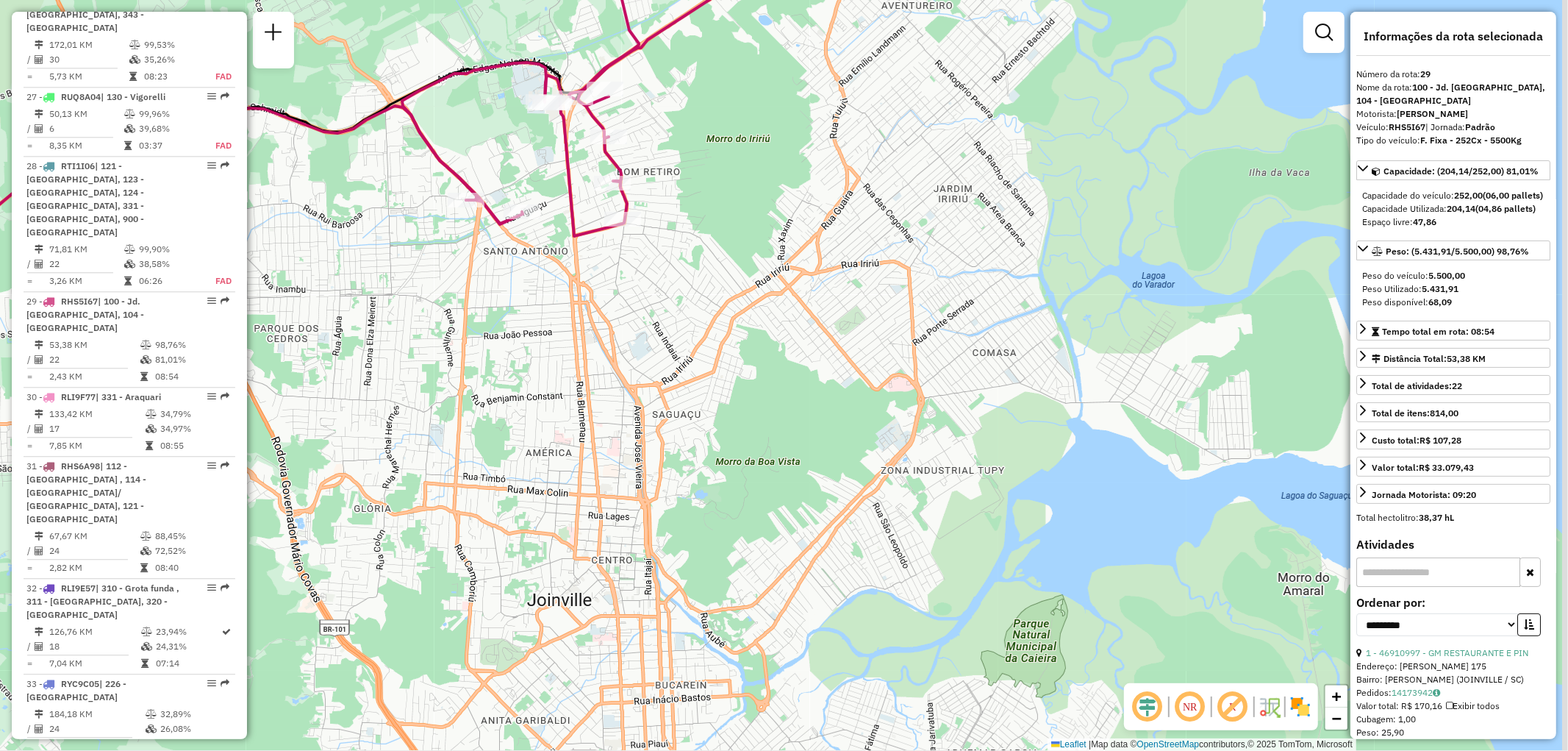
drag, startPoint x: 997, startPoint y: 298, endPoint x: 717, endPoint y: 90, distance: 348.8
click at [717, 90] on div "Janela de atendimento Grade de atendimento Capacidade Transportadoras Veículos …" at bounding box center [784, 375] width 1568 height 751
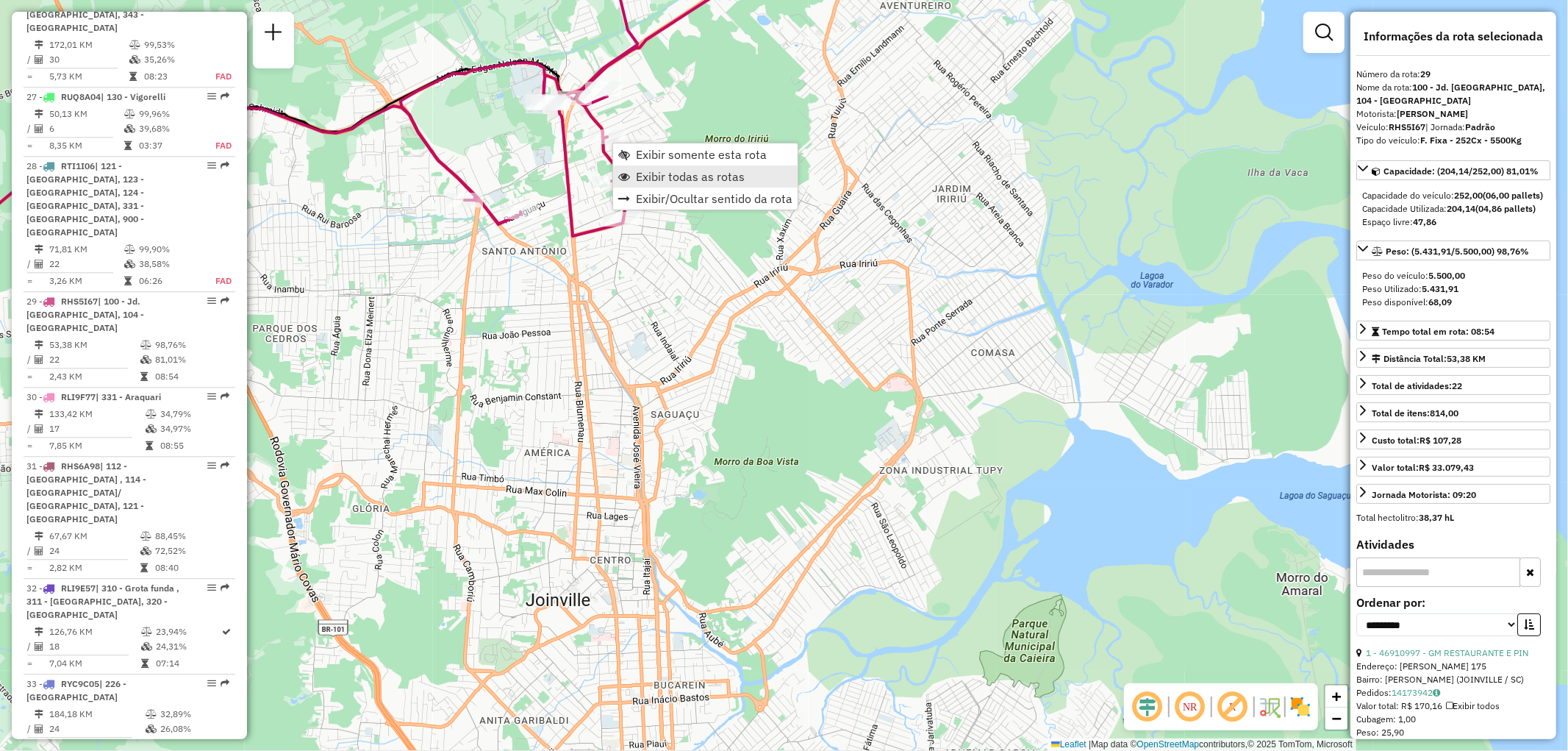
click at [669, 174] on span "Exibir todas as rotas" at bounding box center [690, 176] width 108 height 12
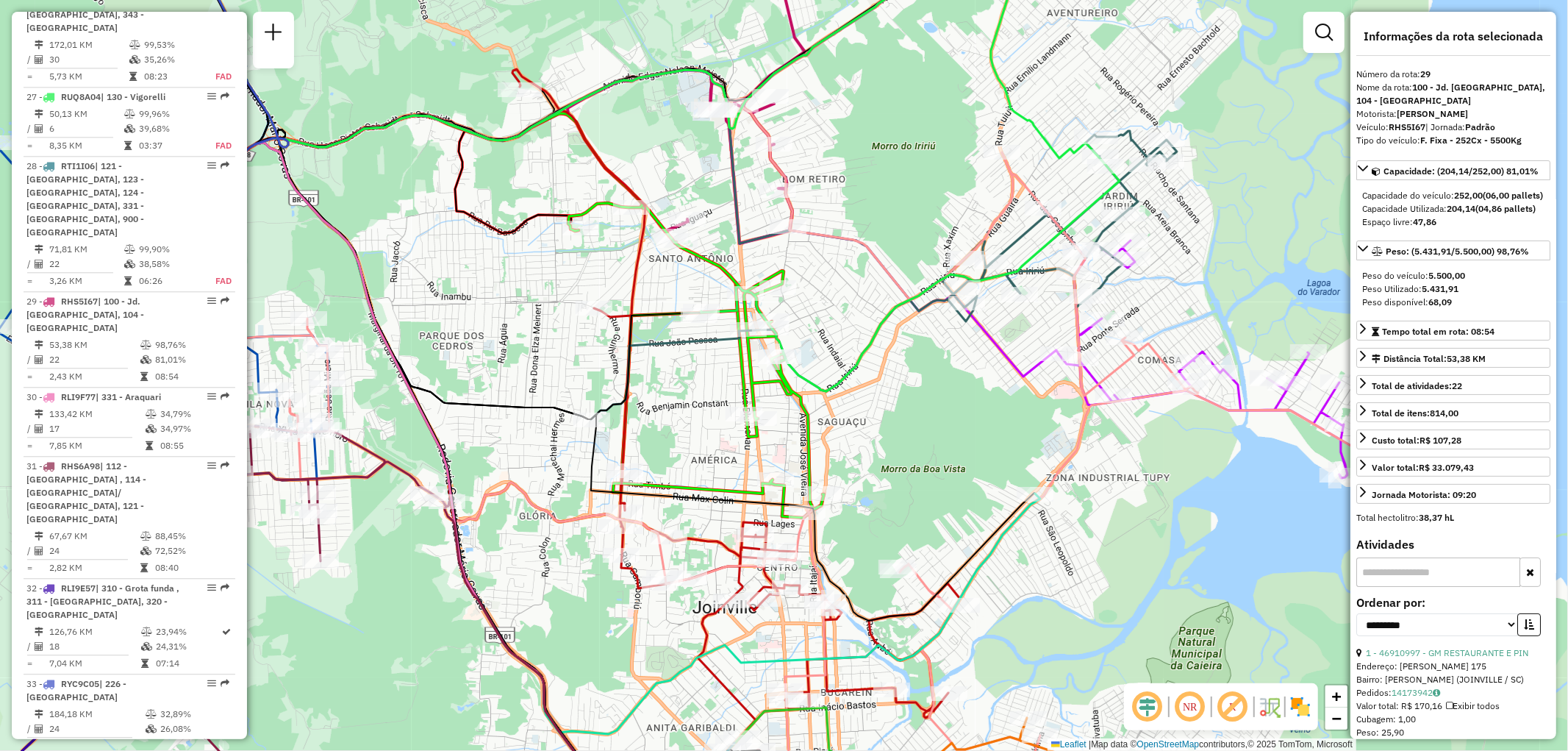
drag, startPoint x: 724, startPoint y: 344, endPoint x: 850, endPoint y: 361, distance: 127.1
click at [850, 361] on icon at bounding box center [910, 167] width 418 height 449
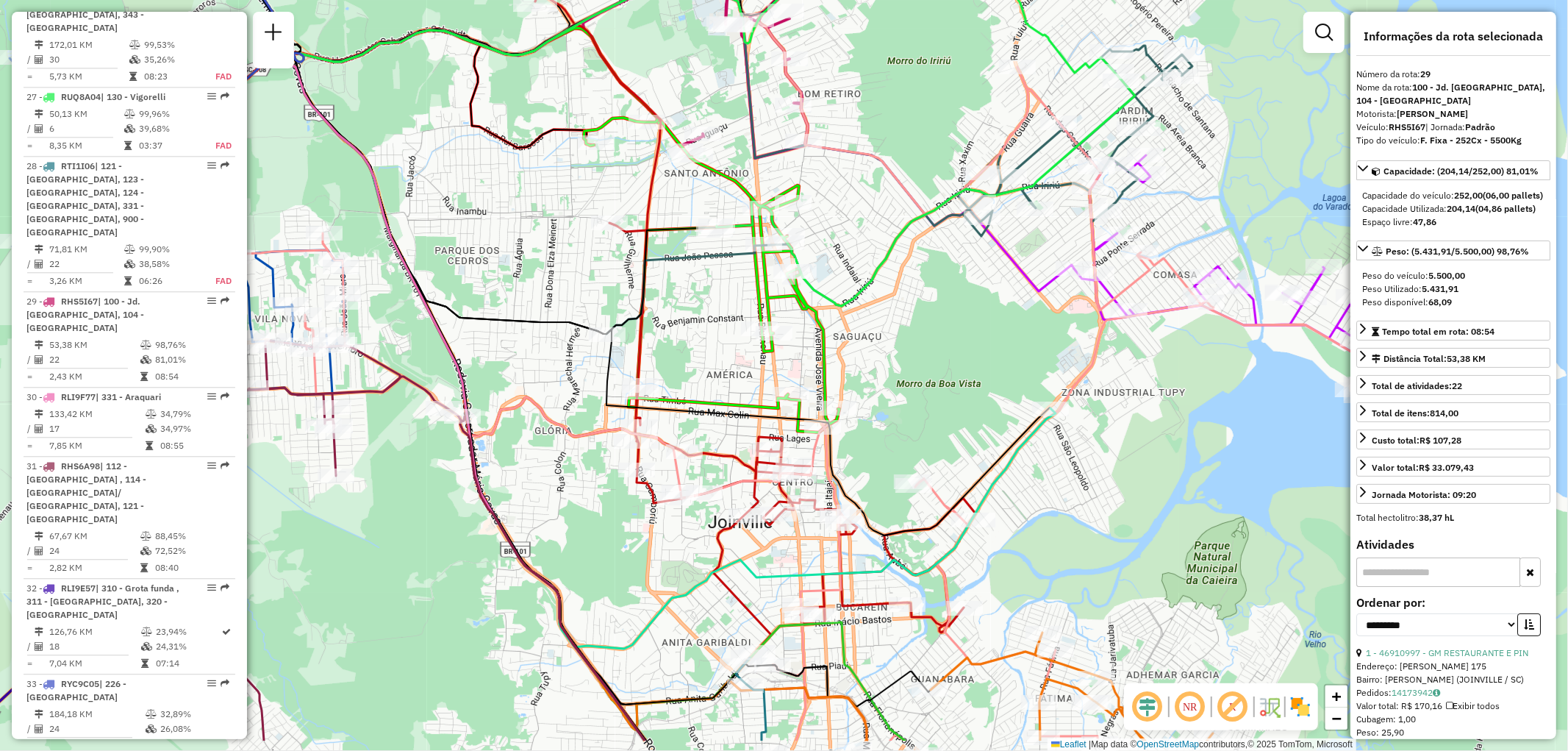
drag, startPoint x: 618, startPoint y: 396, endPoint x: 633, endPoint y: 310, distance: 87.3
click at [633, 310] on icon at bounding box center [420, 189] width 593 height 290
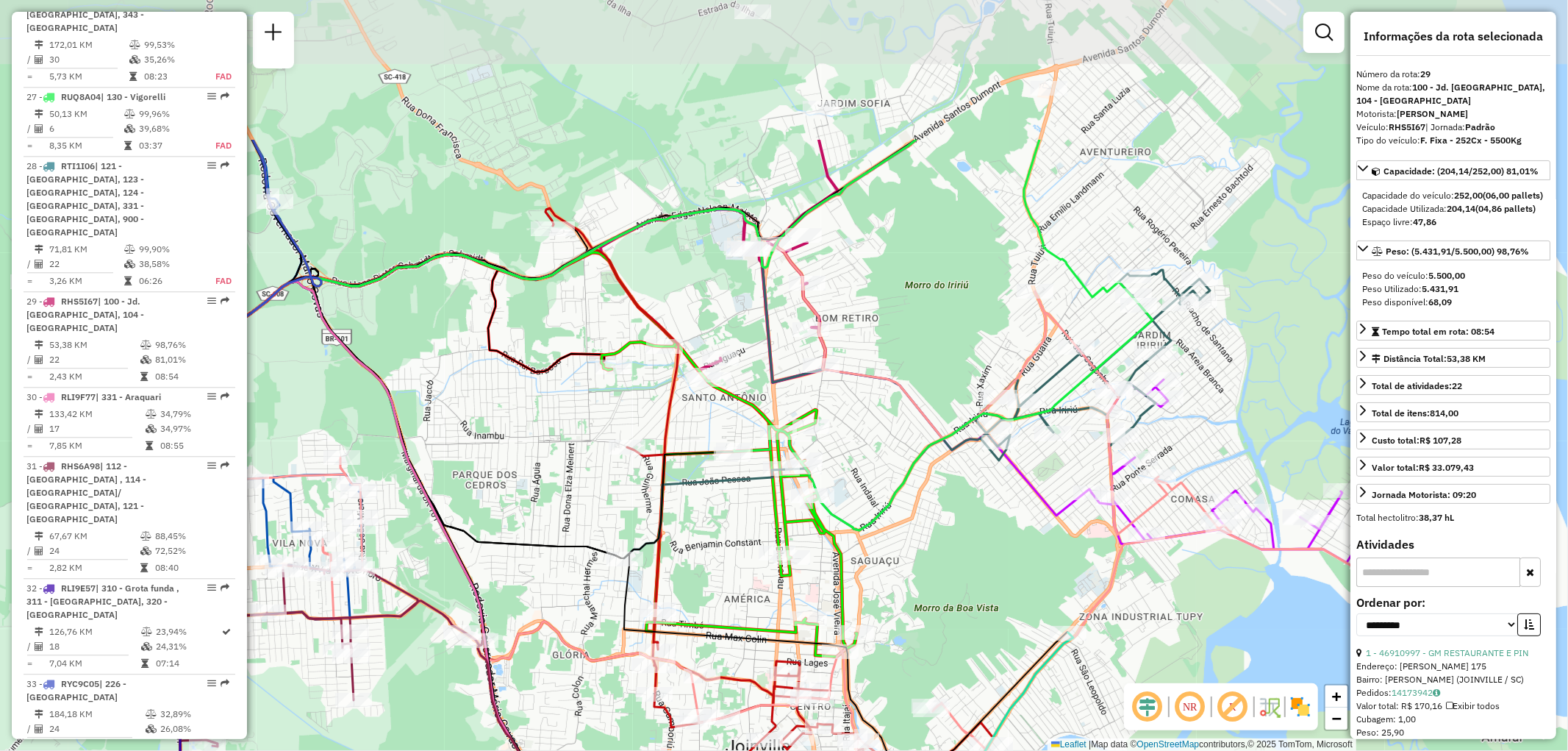
drag, startPoint x: 846, startPoint y: 216, endPoint x: 745, endPoint y: 433, distance: 239.4
click at [745, 433] on div "Janela de atendimento Grade de atendimento Capacidade Transportadoras Veículos …" at bounding box center [784, 375] width 1568 height 751
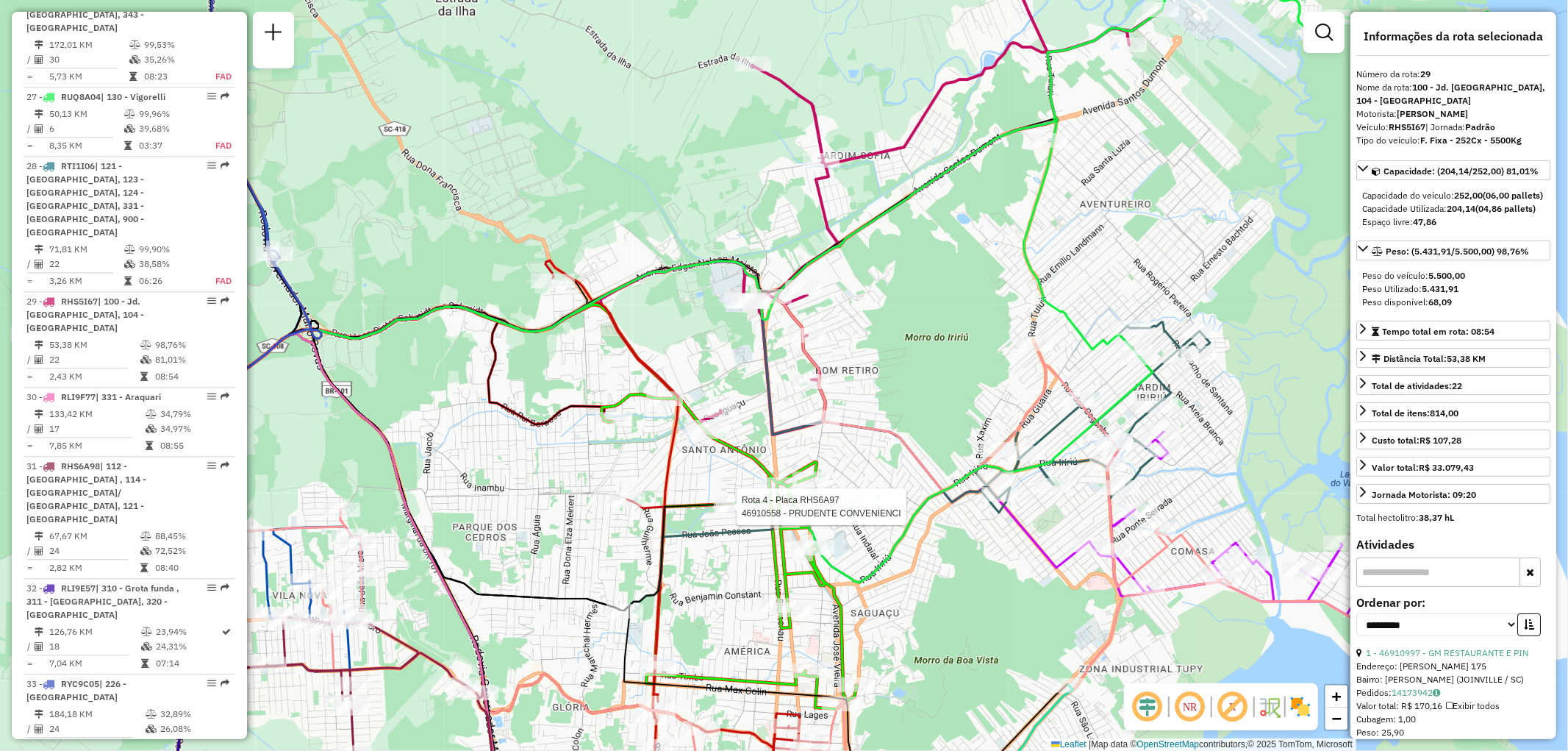
drag, startPoint x: 875, startPoint y: 255, endPoint x: 877, endPoint y: 305, distance: 50.0
click at [877, 305] on div "Rota 4 - Placa RHS6A97 46910558 - PRUDENTE CONVENIENCI Janela de atendimento Gr…" at bounding box center [784, 375] width 1568 height 751
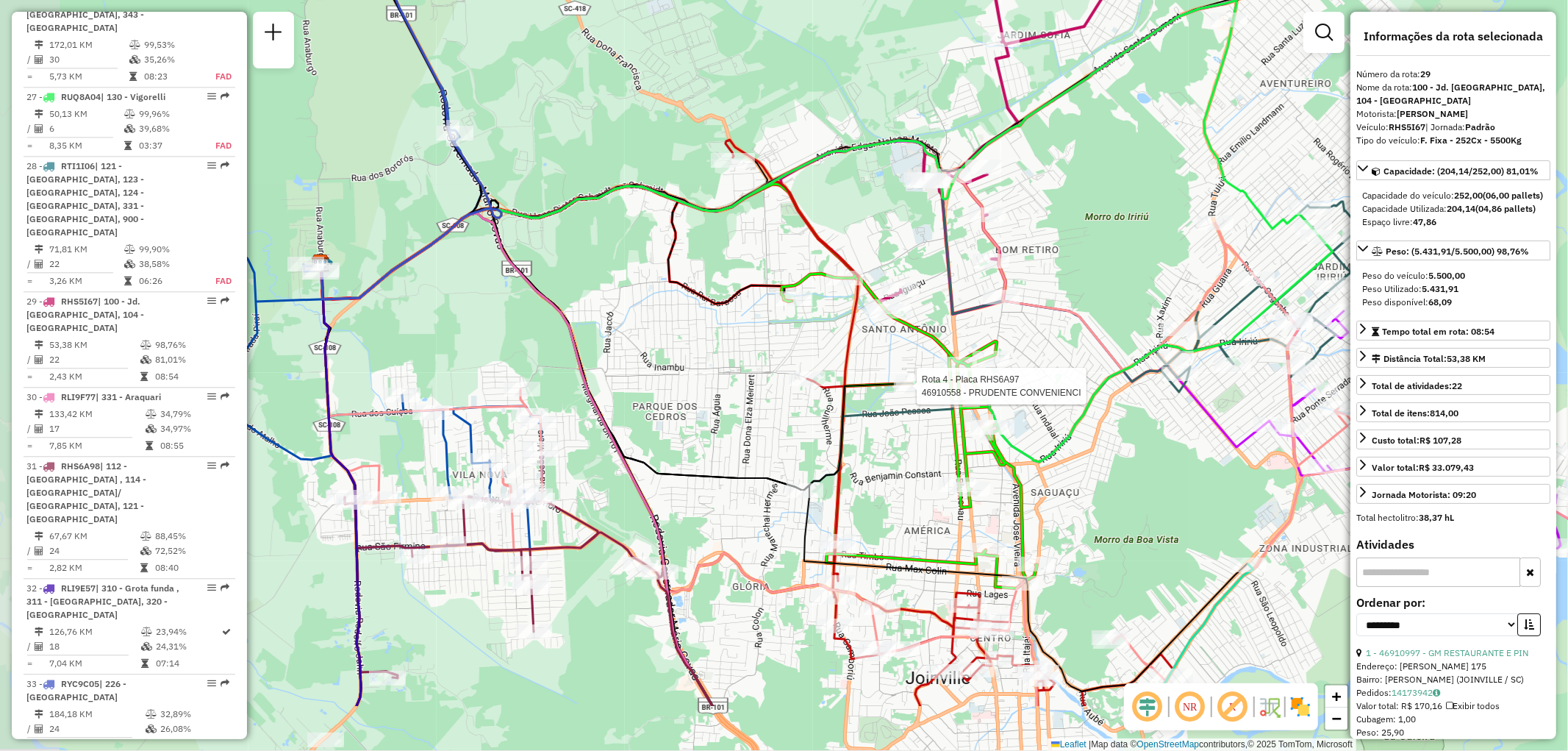
drag, startPoint x: 616, startPoint y: 398, endPoint x: 797, endPoint y: 278, distance: 217.2
click at [797, 278] on icon at bounding box center [909, 431] width 256 height 314
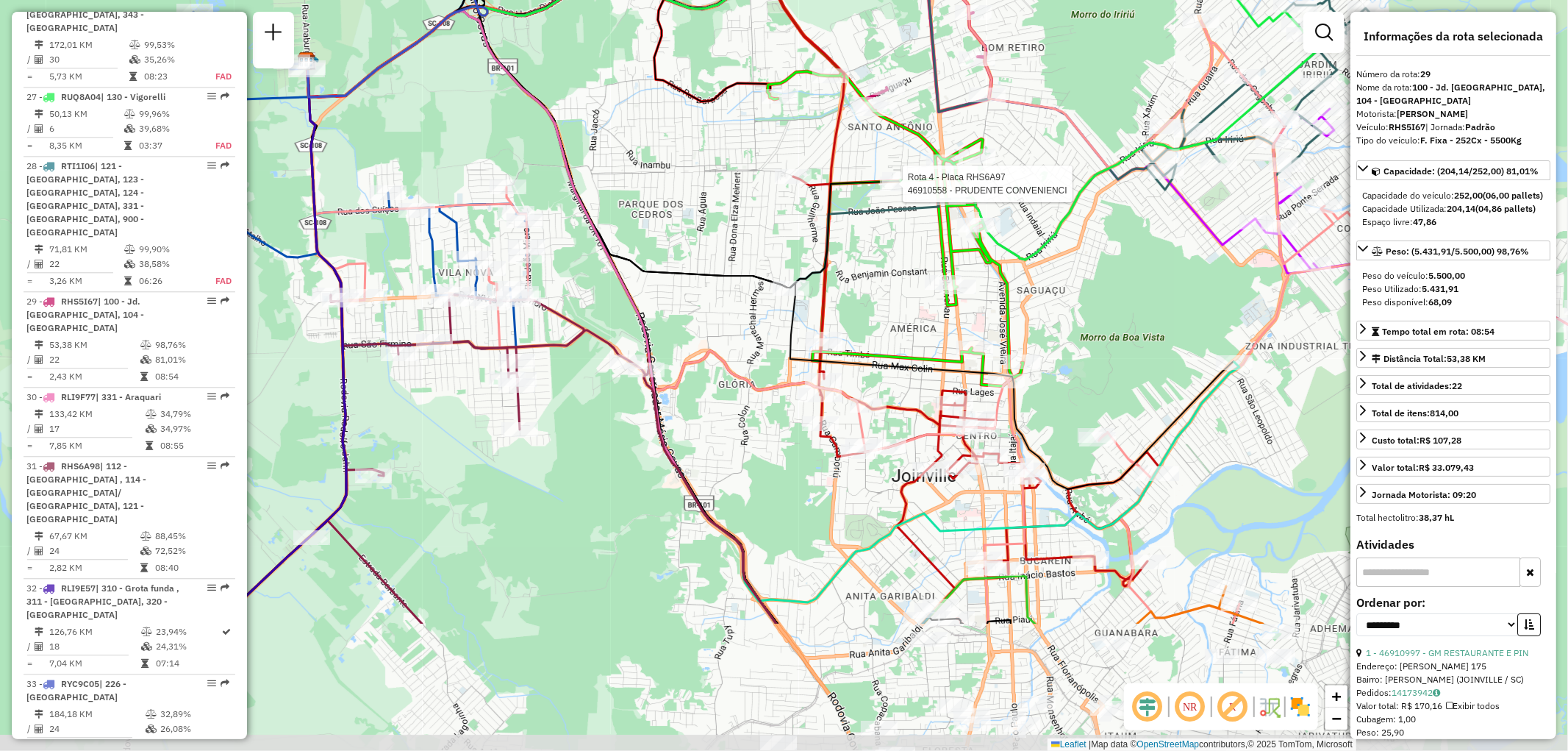
drag, startPoint x: 657, startPoint y: 382, endPoint x: 660, endPoint y: 249, distance: 133.0
click at [621, 174] on div "Rota 4 - Placa RHS6A97 46910558 - PRUDENTE CONVENIENCI Janela de atendimento Gr…" at bounding box center [784, 375] width 1568 height 751
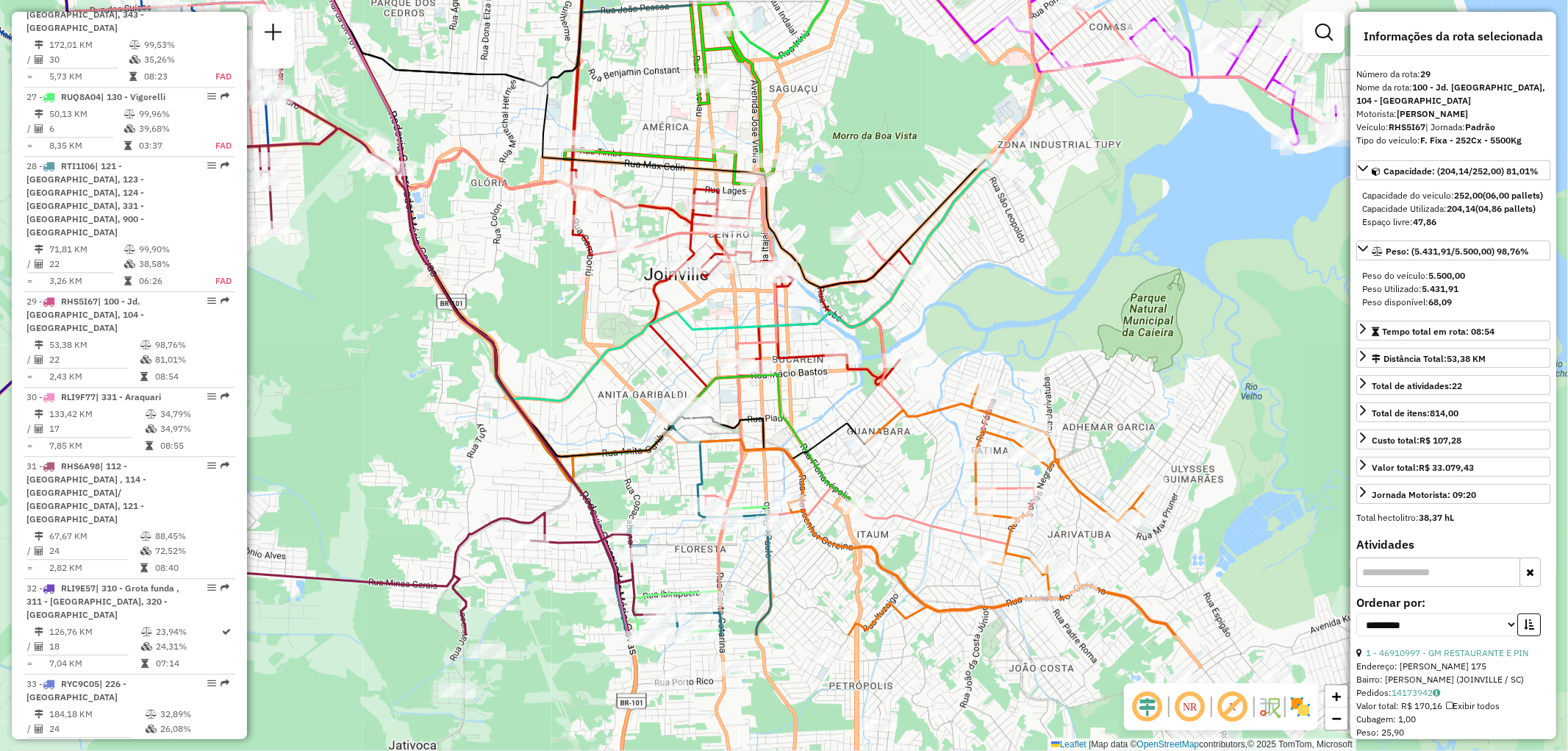
drag, startPoint x: 783, startPoint y: 427, endPoint x: 539, endPoint y: 237, distance: 309.3
click at [539, 237] on div "Rota 4 - Placa RHS6A97 46910558 - PRUDENTE CONVENIENCI Janela de atendimento Gr…" at bounding box center [784, 375] width 1568 height 751
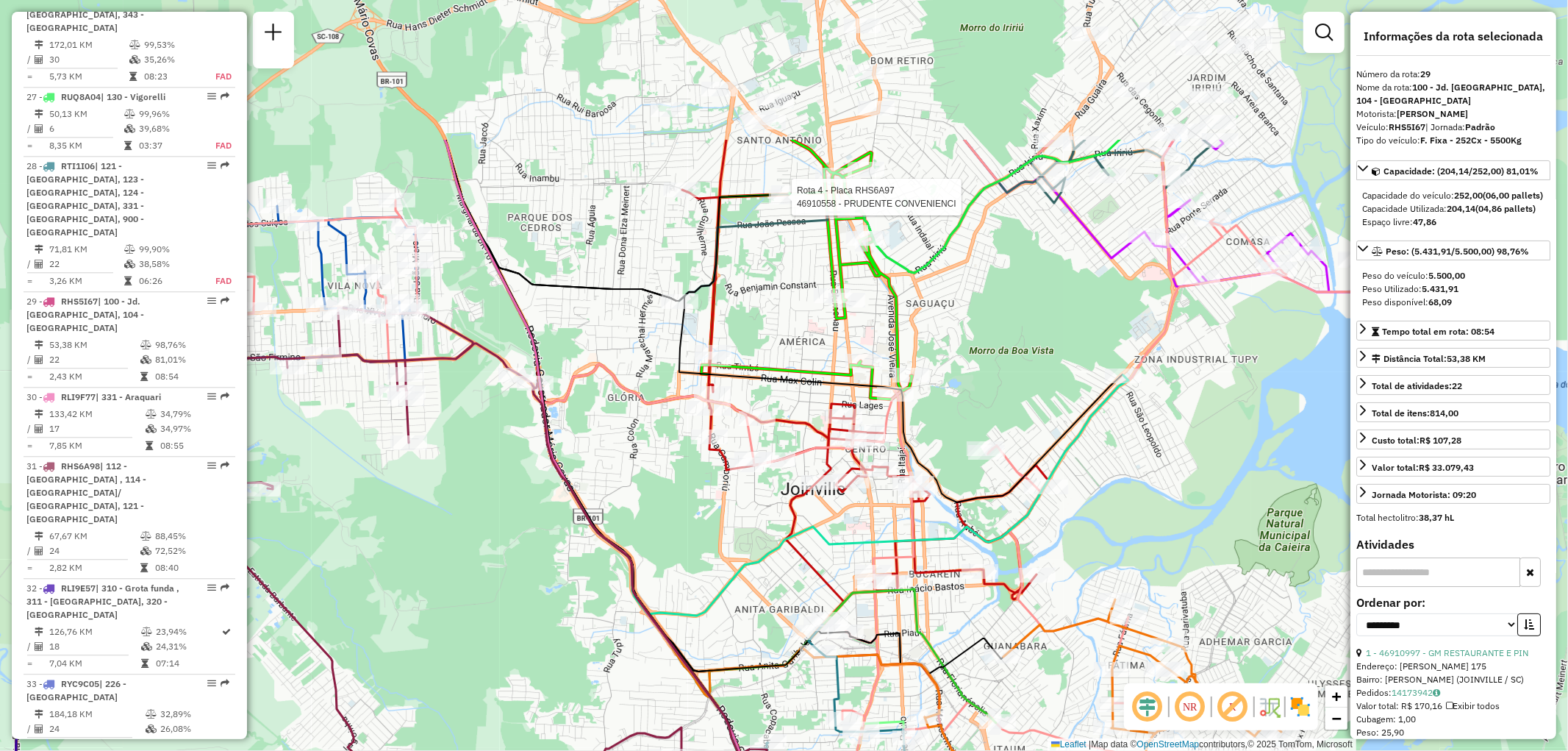
drag, startPoint x: 539, startPoint y: 253, endPoint x: 677, endPoint y: 469, distance: 256.3
click at [677, 469] on div "Rota 4 - Placa RHS6A97 46910558 - PRUDENTE CONVENIENCI Janela de atendimento Gr…" at bounding box center [784, 375] width 1568 height 751
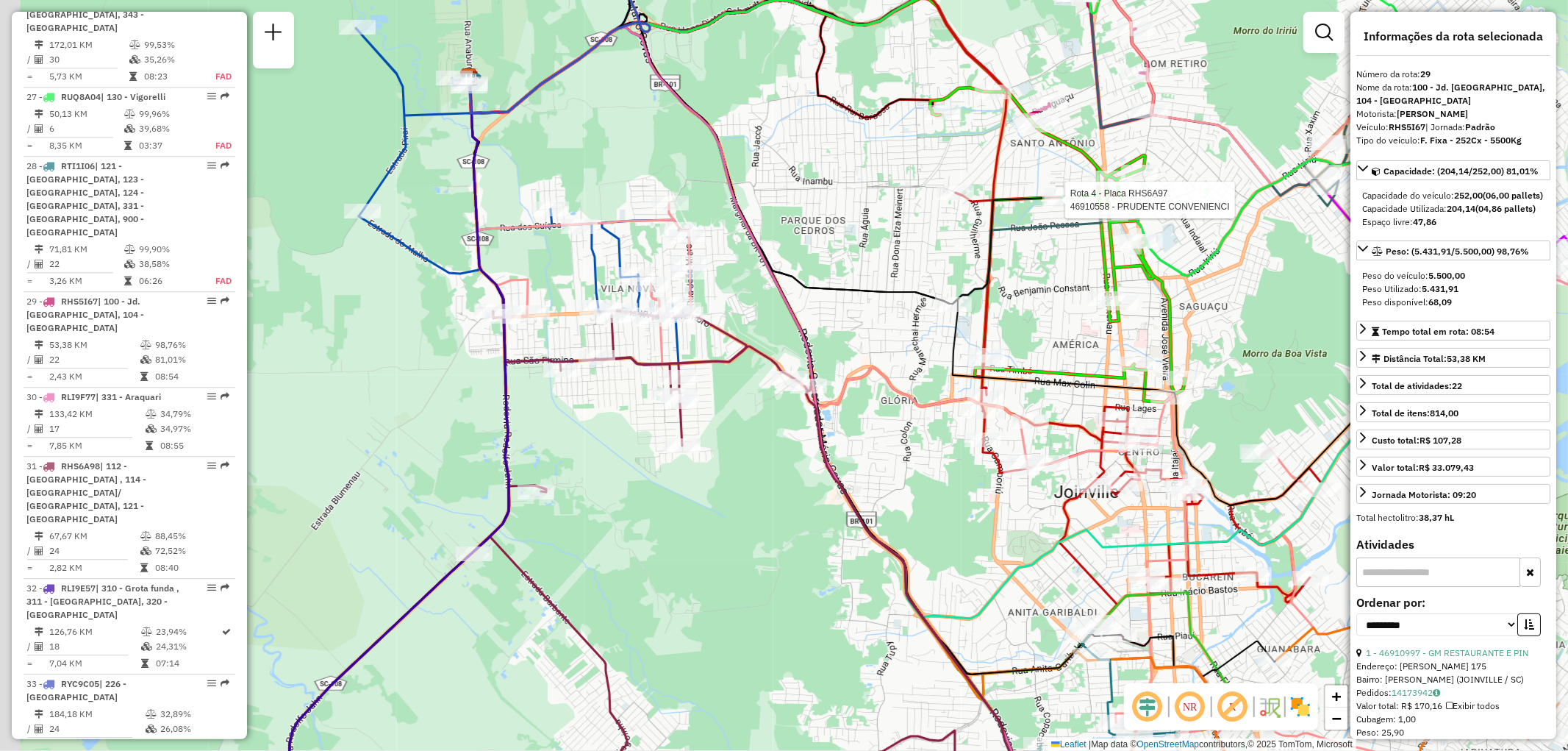
drag, startPoint x: 571, startPoint y: 343, endPoint x: 844, endPoint y: 344, distance: 273.0
click at [844, 344] on div "Rota 4 - Placa RHS6A97 46910558 - PRUDENTE CONVENIENCI Janela de atendimento Gr…" at bounding box center [784, 375] width 1568 height 751
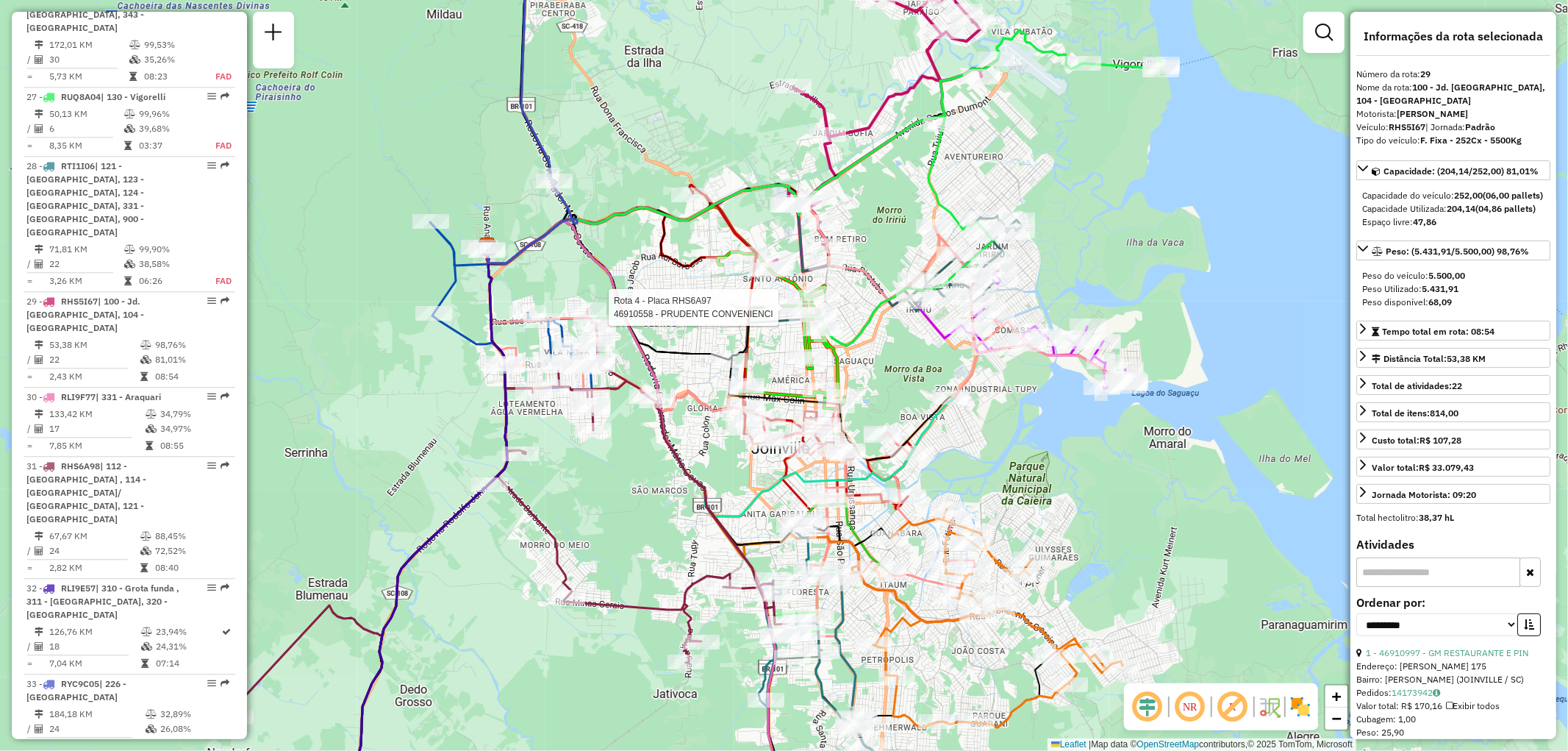
drag, startPoint x: 994, startPoint y: 429, endPoint x: 733, endPoint y: 480, distance: 265.9
click at [733, 480] on div "Rota 4 - Placa RHS6A97 46910558 - PRUDENTE CONVENIENCI Janela de atendimento Gr…" at bounding box center [784, 375] width 1568 height 751
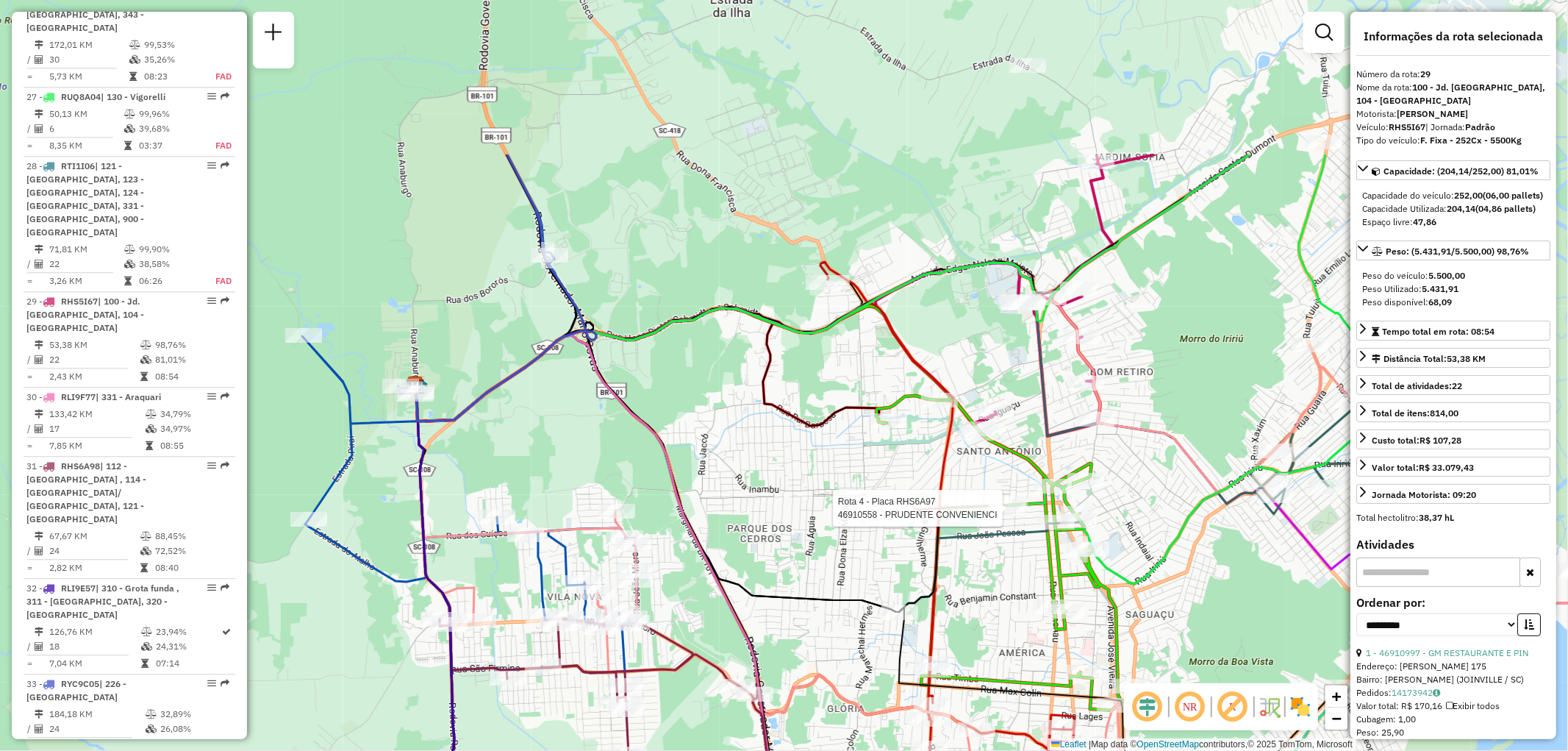
drag, startPoint x: 944, startPoint y: 364, endPoint x: 1001, endPoint y: 594, distance: 237.0
click at [1001, 594] on div "Rota 4 - Placa RHS6A97 46910558 - PRUDENTE CONVENIENCI Rota 6 - Placa RHS6A93 4…" at bounding box center [784, 375] width 1568 height 751
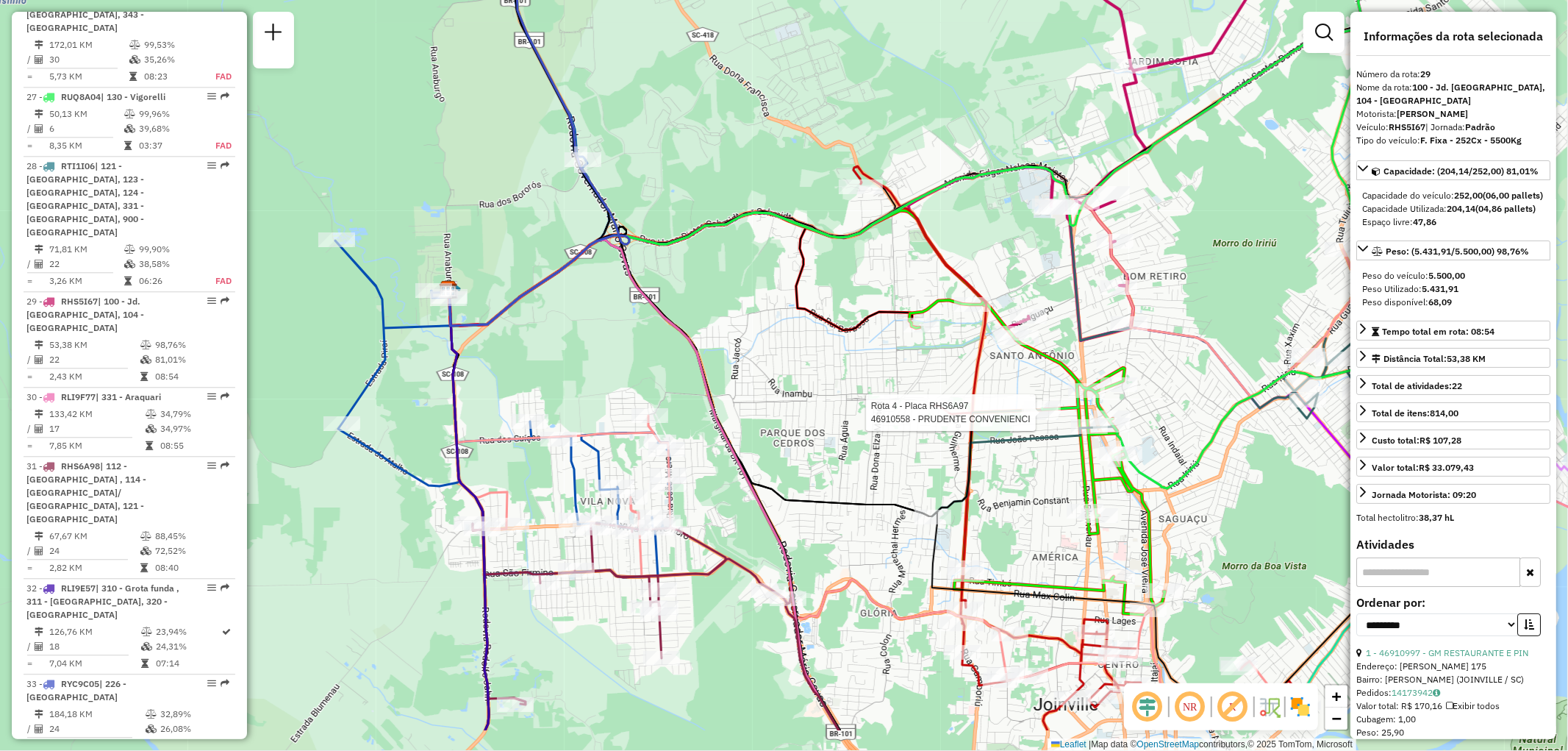
drag, startPoint x: 673, startPoint y: 344, endPoint x: 677, endPoint y: 234, distance: 110.1
click at [677, 234] on icon at bounding box center [1104, 91] width 1310 height 469
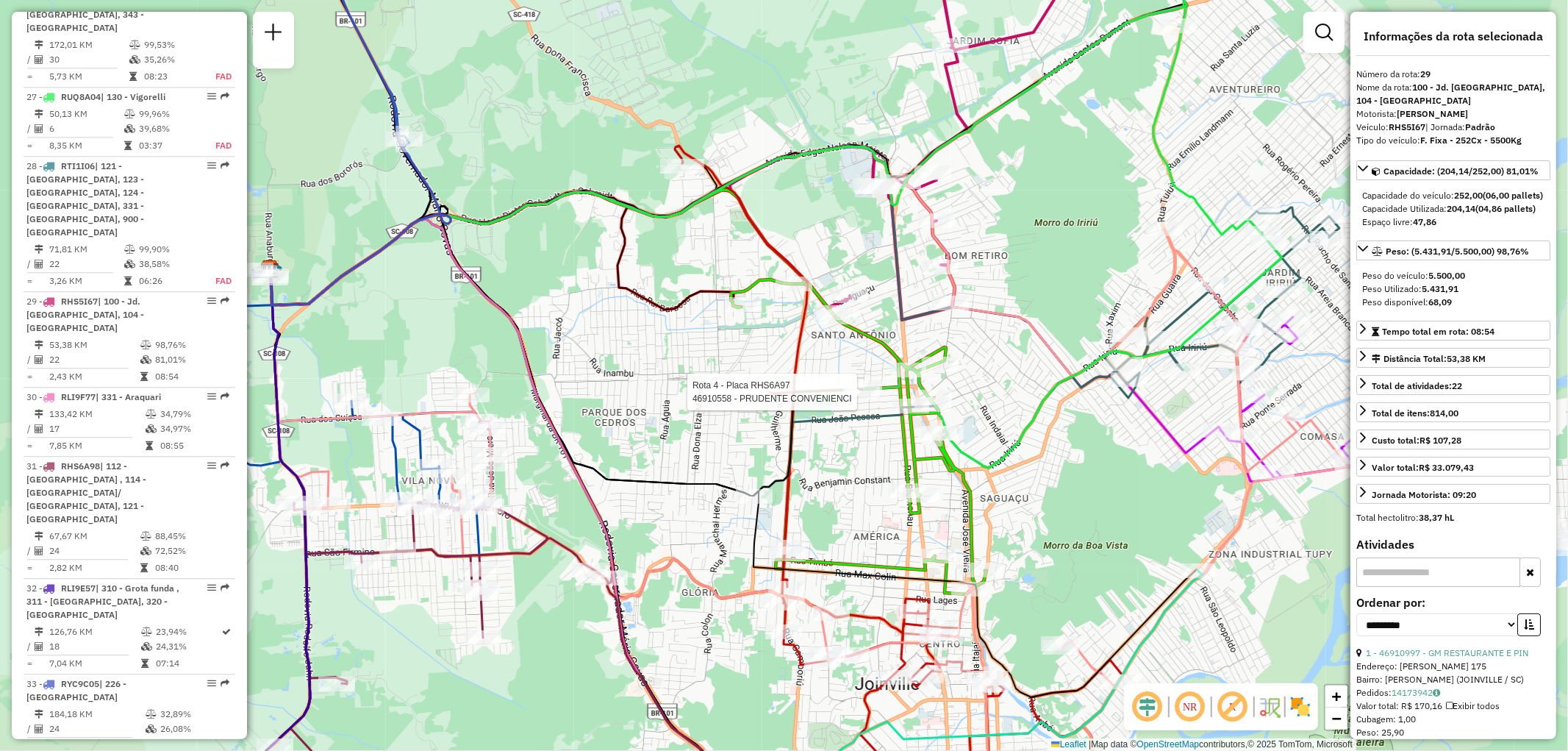
drag, startPoint x: 1037, startPoint y: 390, endPoint x: 858, endPoint y: 370, distance: 180.1
click at [858, 370] on div "Rota 4 - Placa RHS6A97 46910558 - PRUDENTE CONVENIENCI Rota 6 - Placa RHS6A93 4…" at bounding box center [784, 375] width 1568 height 751
